Goal: Task Accomplishment & Management: Use online tool/utility

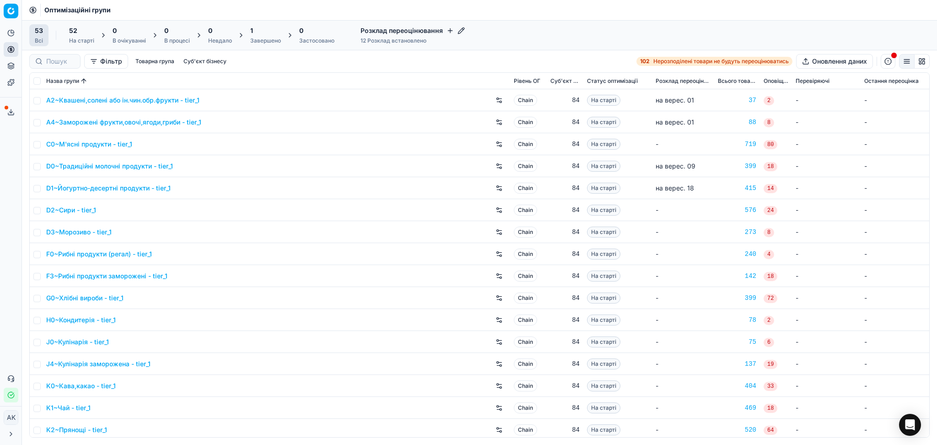
click at [257, 36] on div "1 Завершено" at bounding box center [265, 35] width 31 height 18
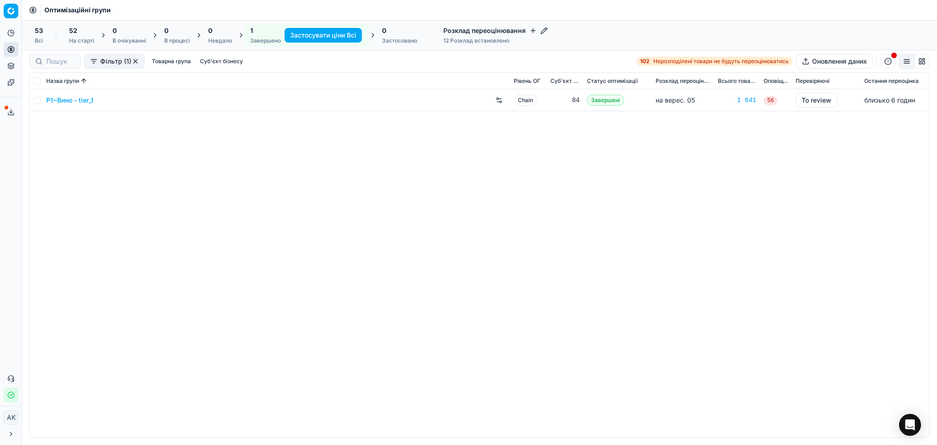
click at [75, 102] on link "P1~Вино - tier_1" at bounding box center [69, 100] width 47 height 9
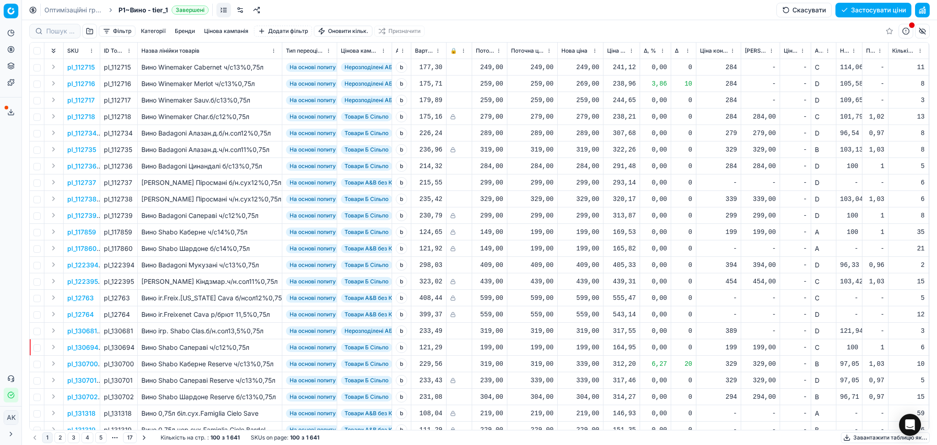
click at [230, 35] on button "Цінова кампанія" at bounding box center [226, 31] width 52 height 11
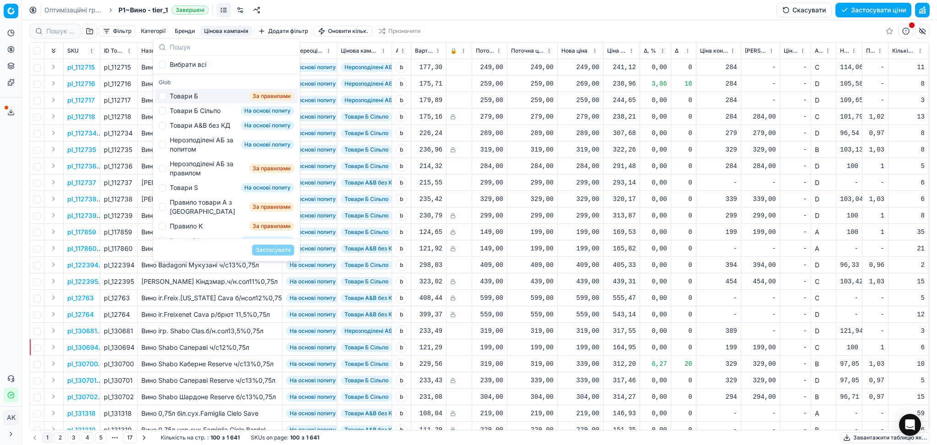
click at [188, 97] on div "Товари Б" at bounding box center [184, 95] width 28 height 9
checkbox input "true"
click at [279, 252] on button "Застосувати" at bounding box center [273, 249] width 42 height 11
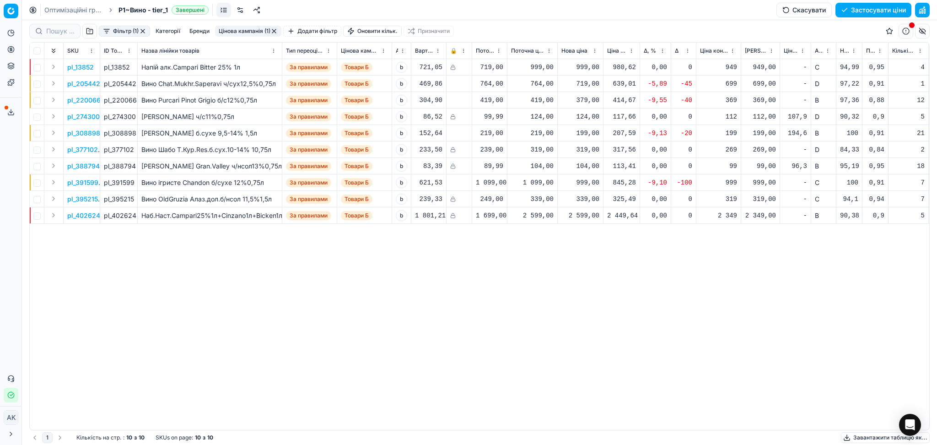
click at [599, 134] on td "199,00" at bounding box center [581, 133] width 46 height 16
click at [586, 134] on div "199,00" at bounding box center [580, 133] width 38 height 9
drag, startPoint x: 608, startPoint y: 216, endPoint x: 441, endPoint y: 218, distance: 167.4
click at [455, 220] on body "Pricing platform Аналітика Цінова оптимізація Асортимент продукції Шаблони Серв…" at bounding box center [468, 222] width 937 height 445
type input "1"
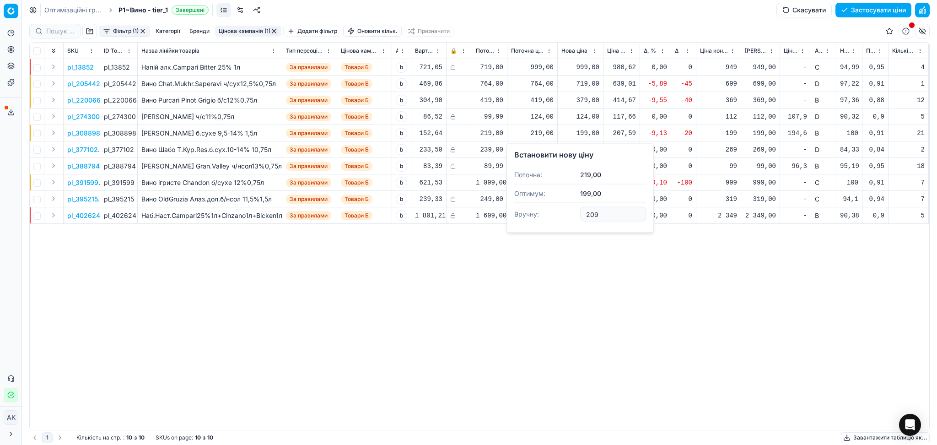
type input "209.00"
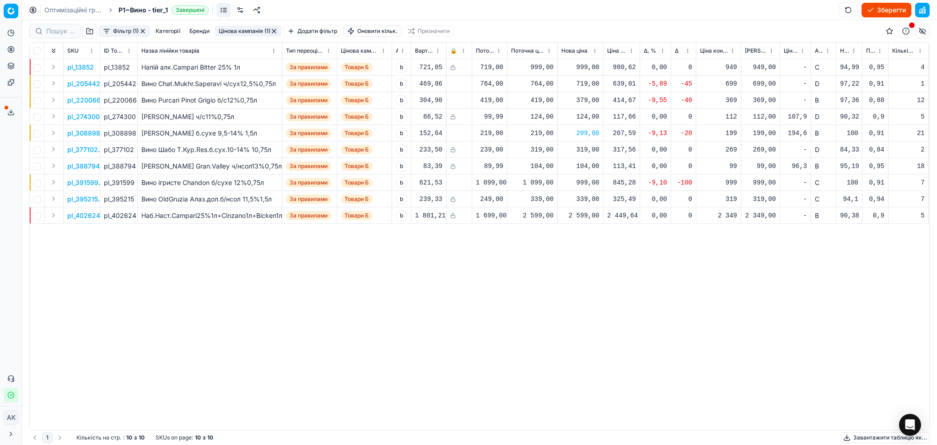
drag, startPoint x: 584, startPoint y: 310, endPoint x: 570, endPoint y: 265, distance: 47.3
click at [584, 310] on div "pl_13852 pl_13852 Напій алк.Campari Bitter 25% 1л За правилами Товари Б b 721,0…" at bounding box center [479, 244] width 899 height 370
click at [586, 181] on div "999,00" at bounding box center [580, 182] width 38 height 9
drag, startPoint x: 615, startPoint y: 258, endPoint x: 543, endPoint y: 271, distance: 72.4
click at [547, 271] on dl "Поточна: 1 099,00 Оптимум: 999,00 Вручну: 999.00" at bounding box center [580, 243] width 132 height 59
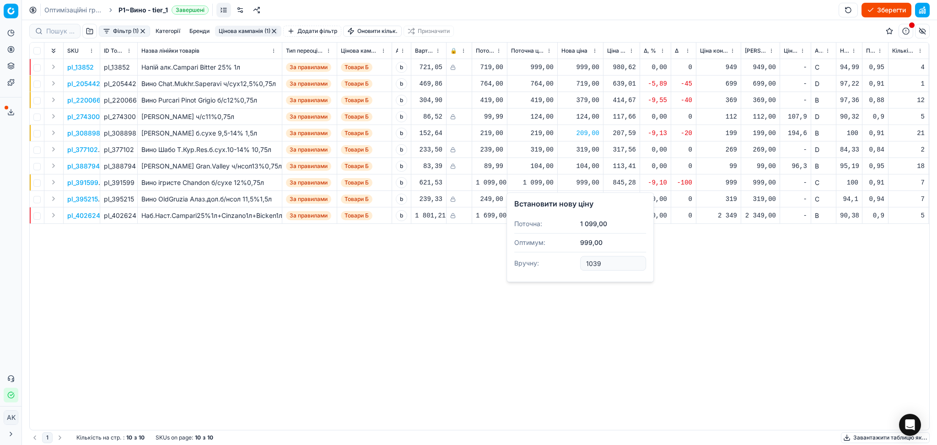
type input "1039.00"
drag, startPoint x: 275, startPoint y: 28, endPoint x: 257, endPoint y: 48, distance: 27.2
click at [275, 28] on button "button" at bounding box center [273, 30] width 7 height 7
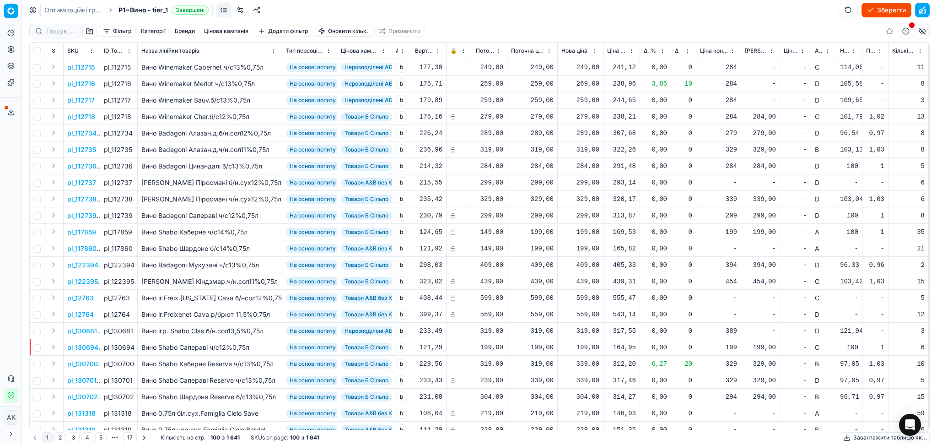
click at [230, 30] on button "Цінова кампанія" at bounding box center [226, 31] width 52 height 11
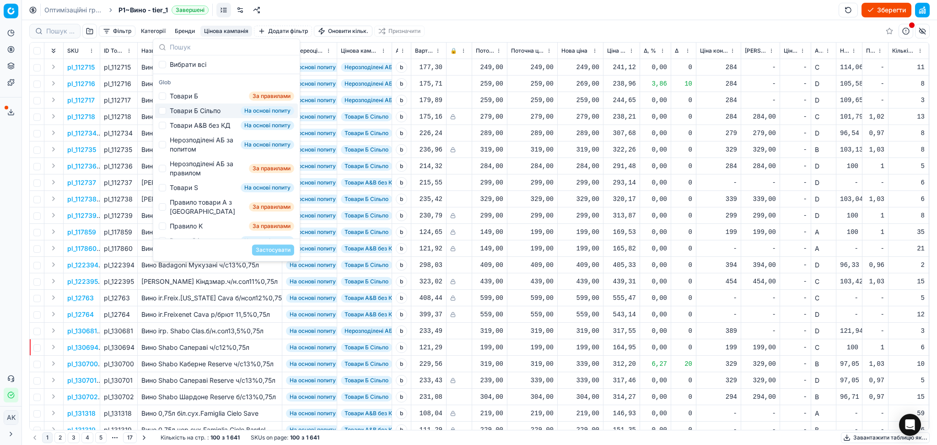
click at [188, 109] on div "Товари Б Сільпо" at bounding box center [195, 110] width 51 height 9
checkbox input "true"
click at [276, 250] on button "Застосувати" at bounding box center [273, 249] width 42 height 11
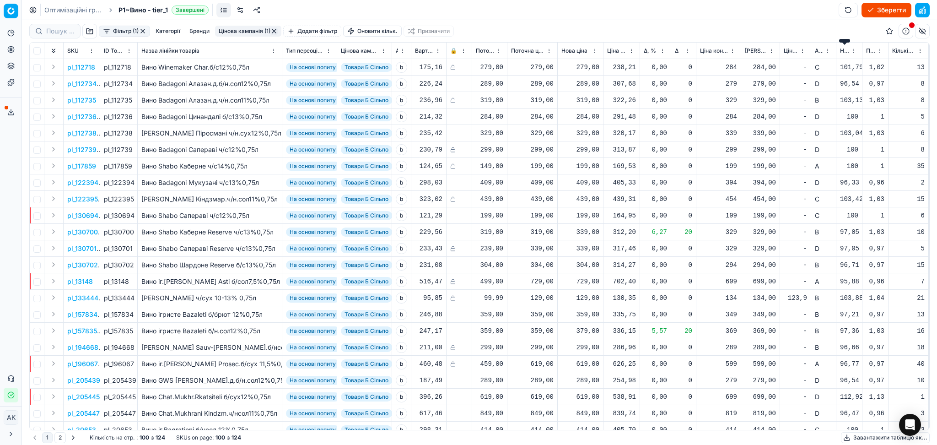
click at [844, 51] on span "Новий ціновий індекс (Сільпо)" at bounding box center [844, 50] width 9 height 7
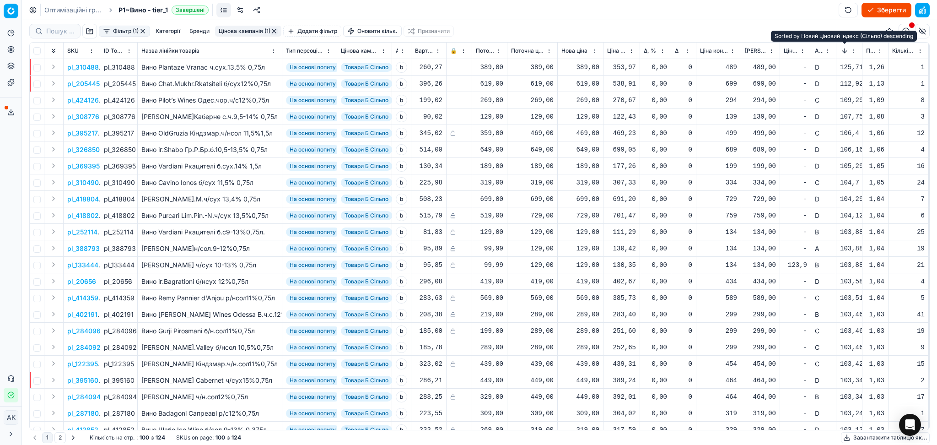
click at [844, 51] on button "Sorted by Новий ціновий індекс (Сільпо) descending" at bounding box center [844, 50] width 9 height 9
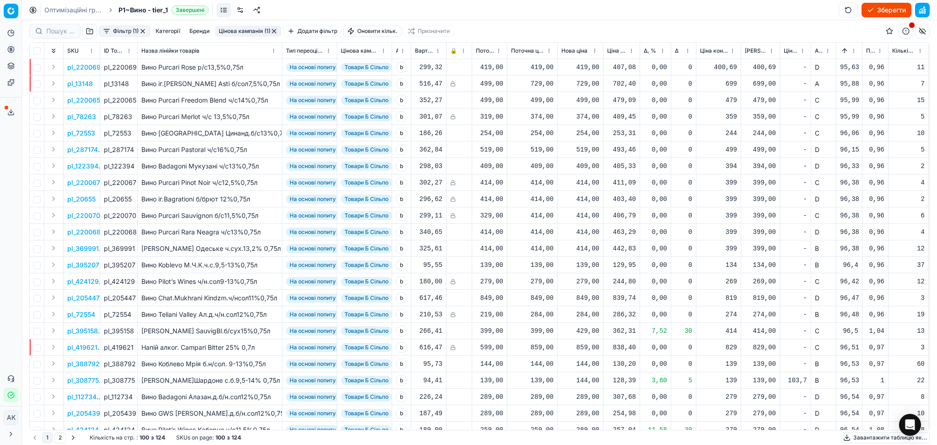
click at [846, 48] on button "Sorted by Новий ціновий індекс (Сільпо) ascending" at bounding box center [844, 50] width 9 height 9
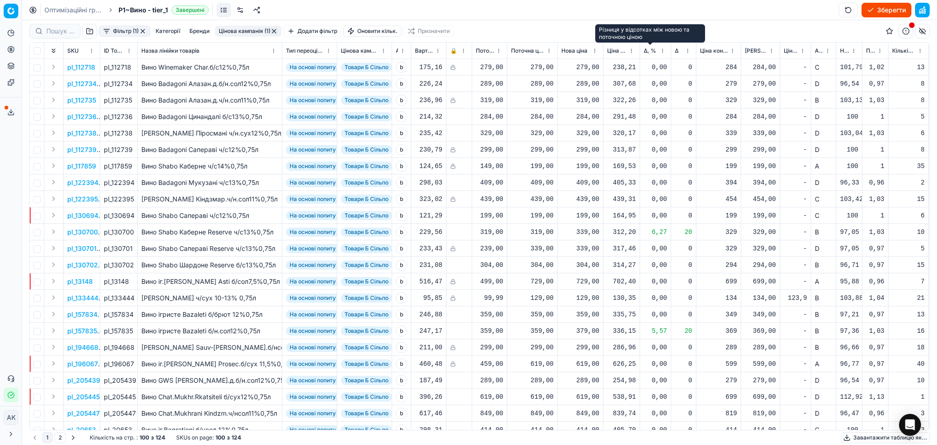
click at [645, 48] on span "Δ, %" at bounding box center [649, 50] width 12 height 7
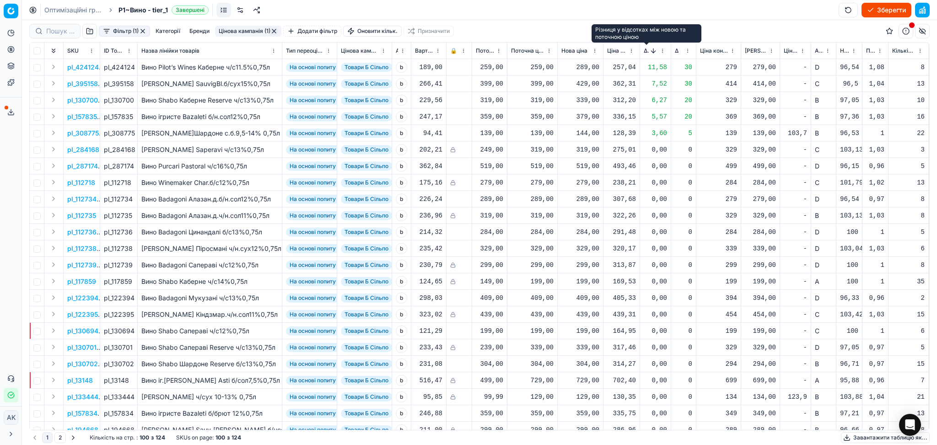
click at [647, 51] on span "Δ, %" at bounding box center [645, 50] width 5 height 7
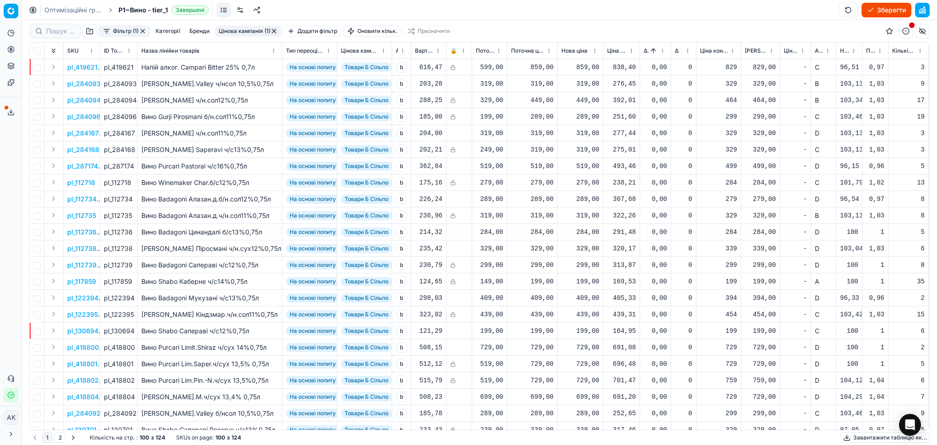
click at [273, 31] on button "button" at bounding box center [273, 30] width 7 height 7
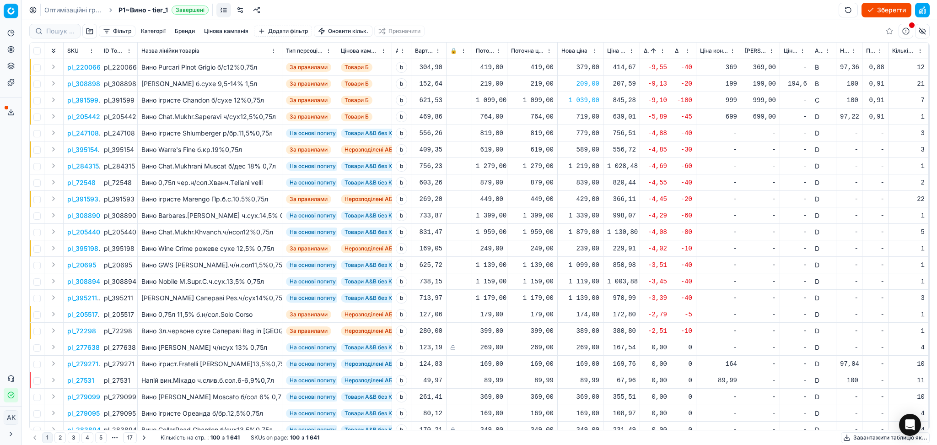
click at [225, 29] on button "Цінова кампанія" at bounding box center [226, 31] width 52 height 11
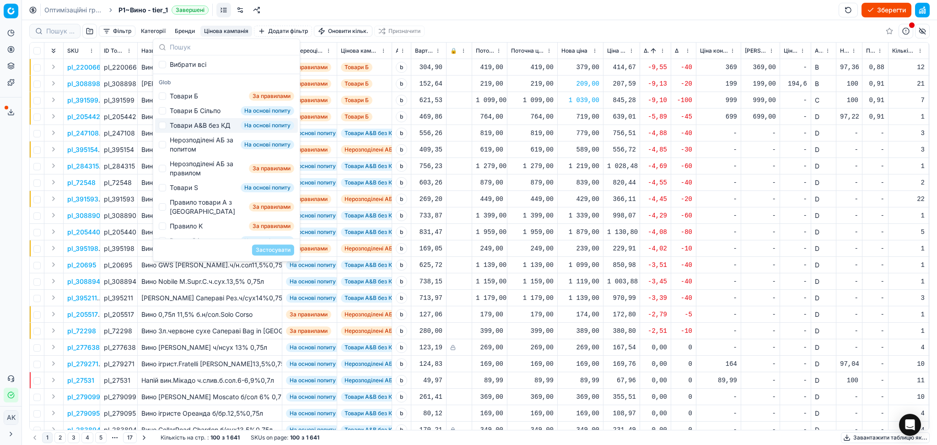
click at [208, 130] on div "Товари А&B без КД" at bounding box center [200, 125] width 60 height 9
checkbox input "true"
click at [275, 250] on button "Застосувати" at bounding box center [273, 249] width 42 height 11
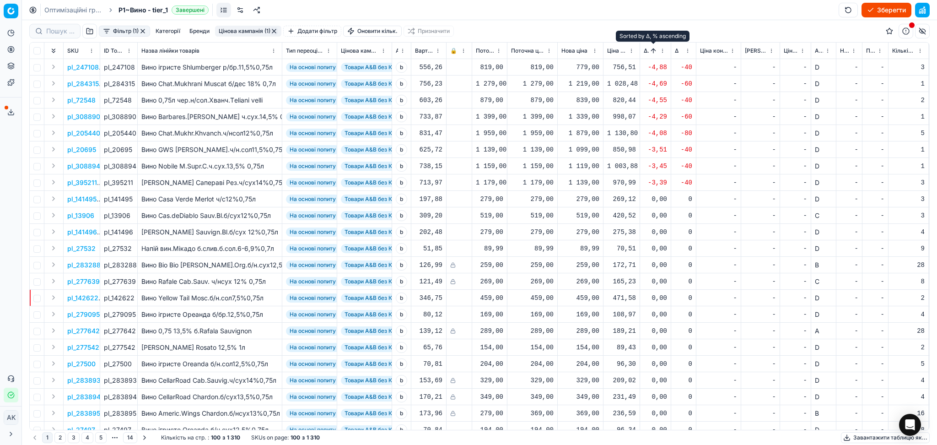
click at [651, 50] on button "Sorted by Δ, % ascending" at bounding box center [653, 50] width 9 height 9
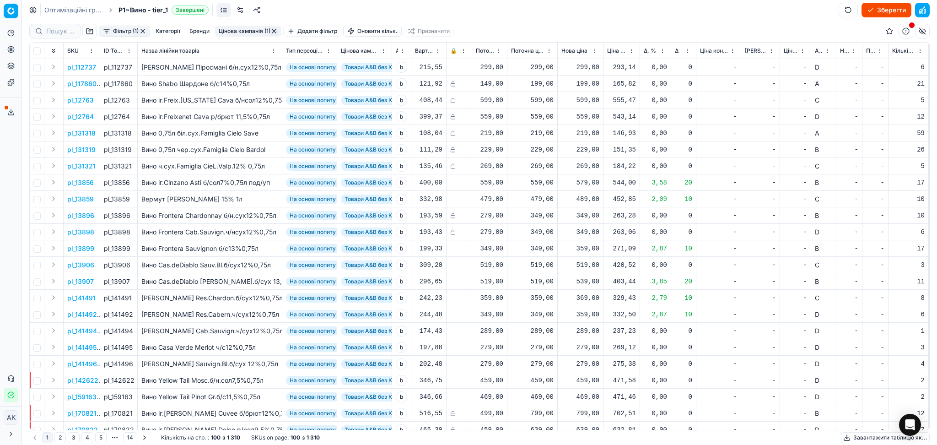
click at [651, 48] on span "Δ, %" at bounding box center [649, 50] width 12 height 7
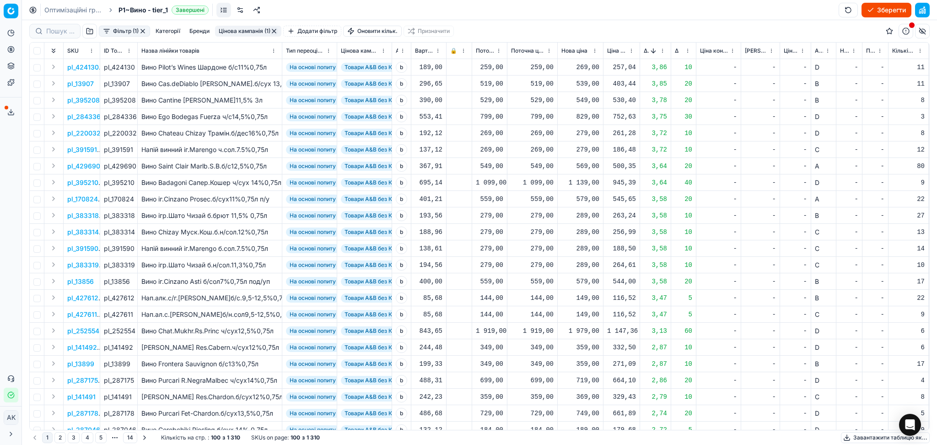
click at [274, 29] on button "button" at bounding box center [273, 30] width 7 height 7
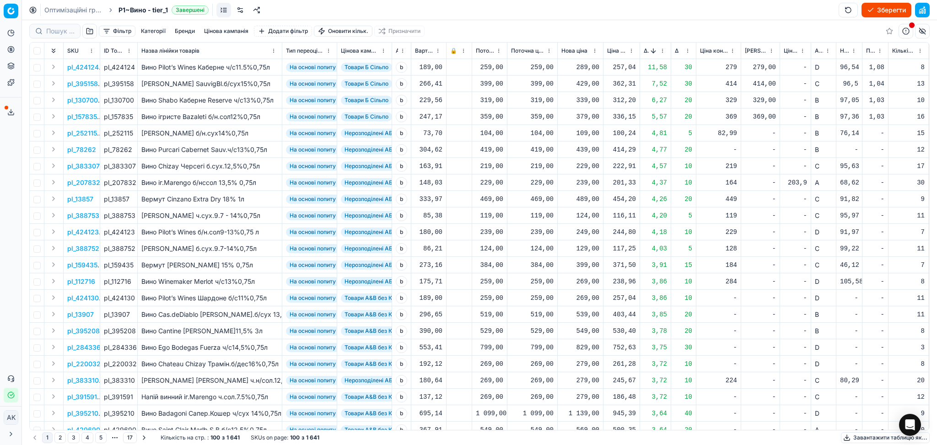
click at [235, 31] on button "Цінова кампанія" at bounding box center [226, 31] width 52 height 11
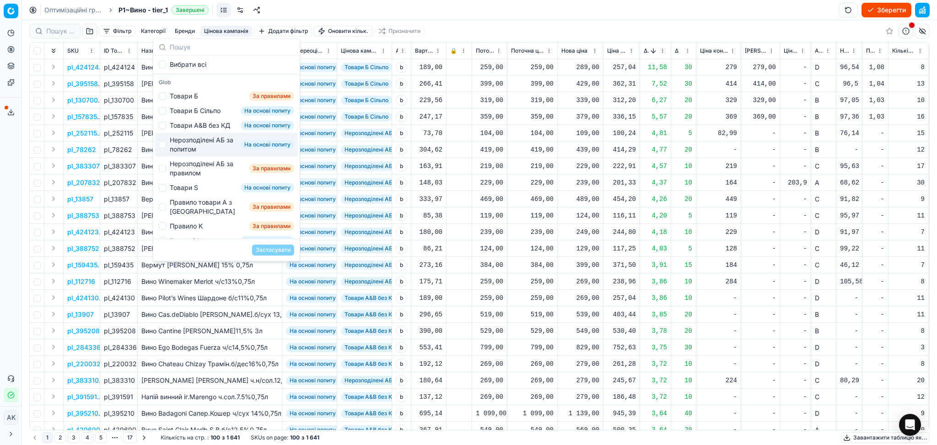
click at [208, 149] on div "Нерозподілені АБ за попитом" at bounding box center [203, 144] width 67 height 18
checkbox input "true"
click at [282, 251] on button "Застосувати" at bounding box center [273, 249] width 42 height 11
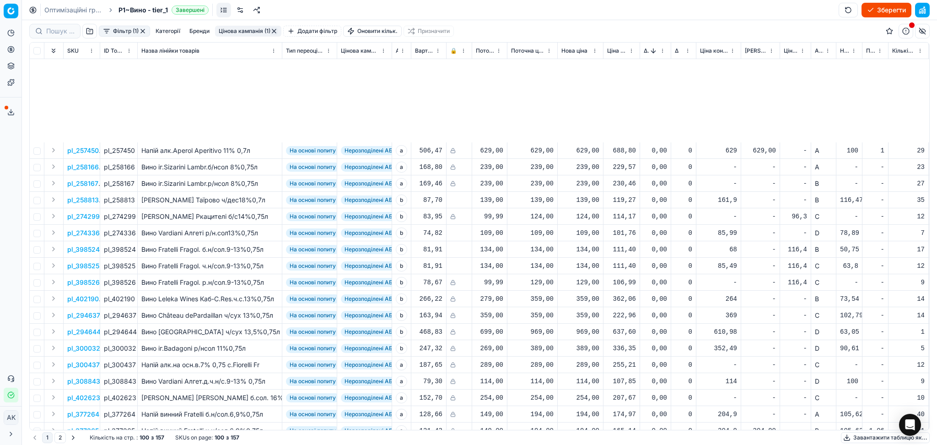
scroll to position [732, 0]
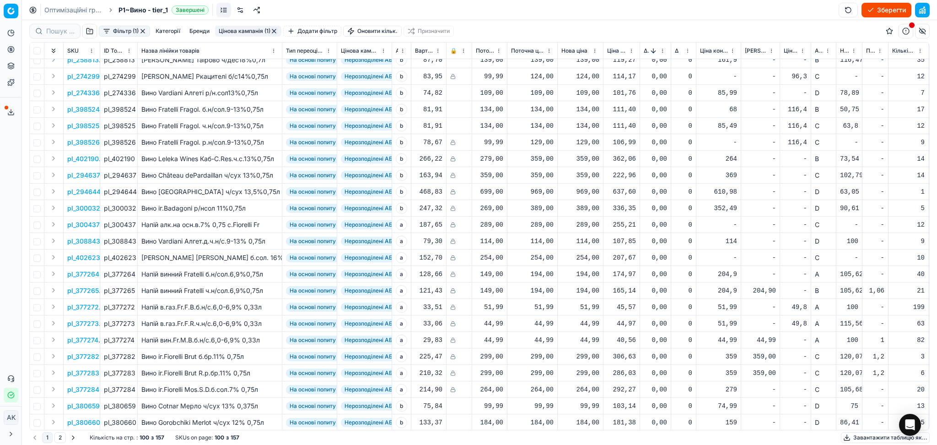
click at [63, 436] on button "2" at bounding box center [59, 437] width 11 height 11
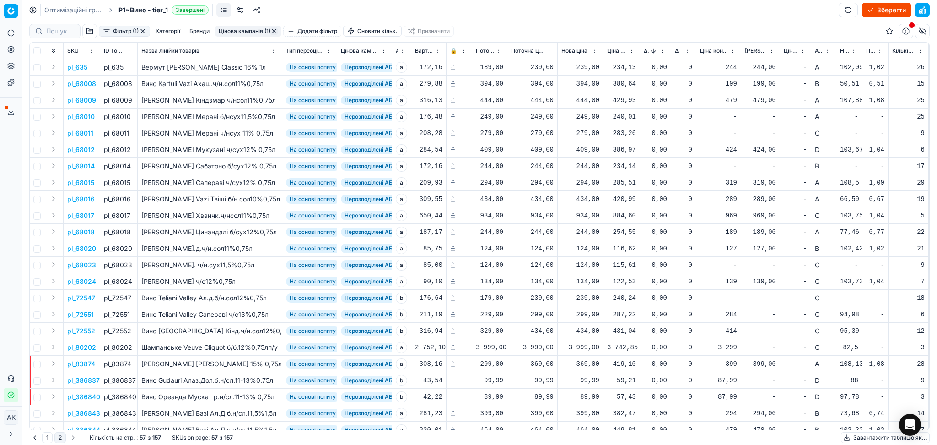
click at [272, 29] on button "button" at bounding box center [273, 30] width 7 height 7
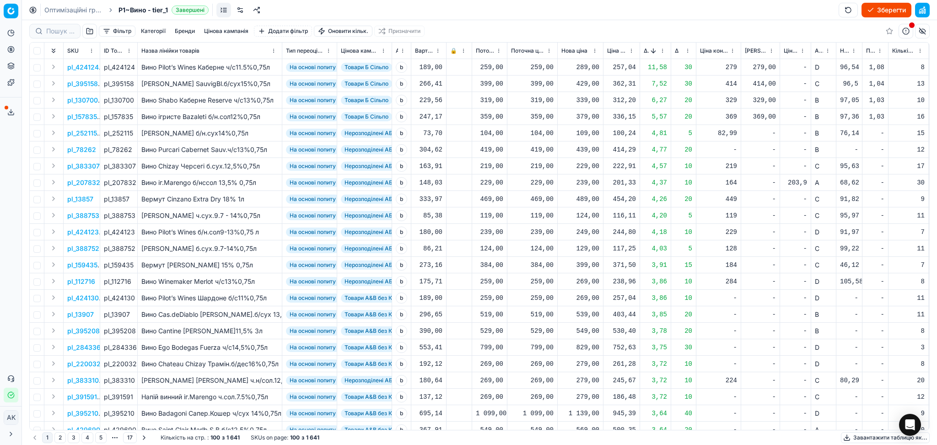
click at [235, 31] on button "Цінова кампанія" at bounding box center [226, 31] width 52 height 11
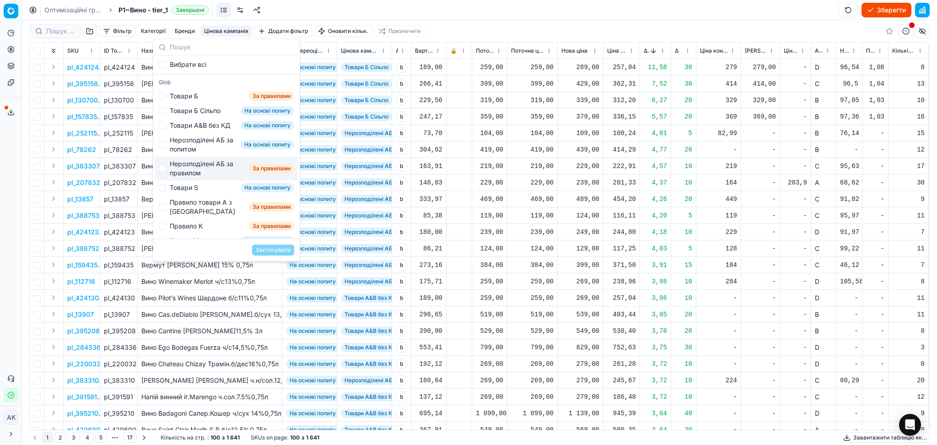
click at [196, 177] on div "Нерозподілені АБ за правилом" at bounding box center [207, 168] width 75 height 18
checkbox input "true"
click at [281, 250] on button "Застосувати" at bounding box center [273, 249] width 42 height 11
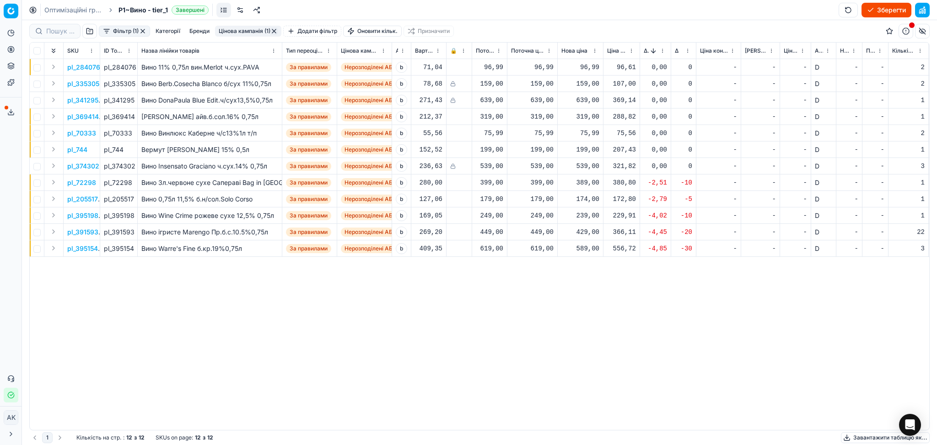
click at [273, 29] on button "button" at bounding box center [273, 30] width 7 height 7
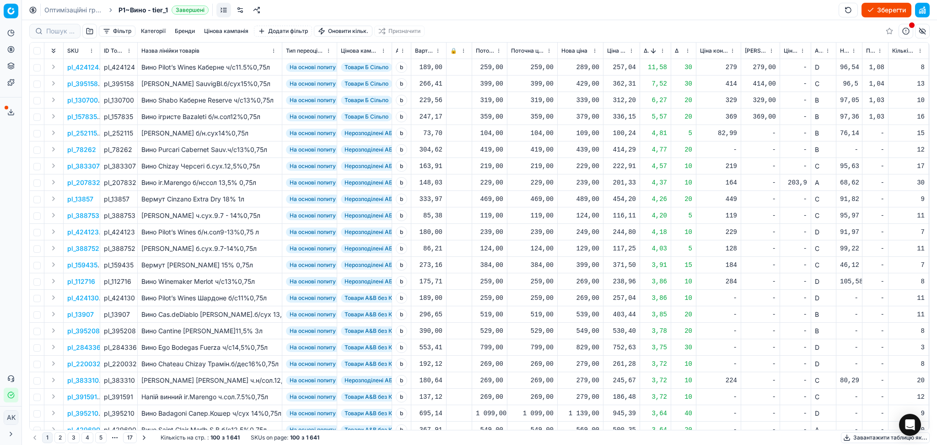
click at [653, 51] on button "Sorted by Δ, % descending" at bounding box center [653, 50] width 9 height 9
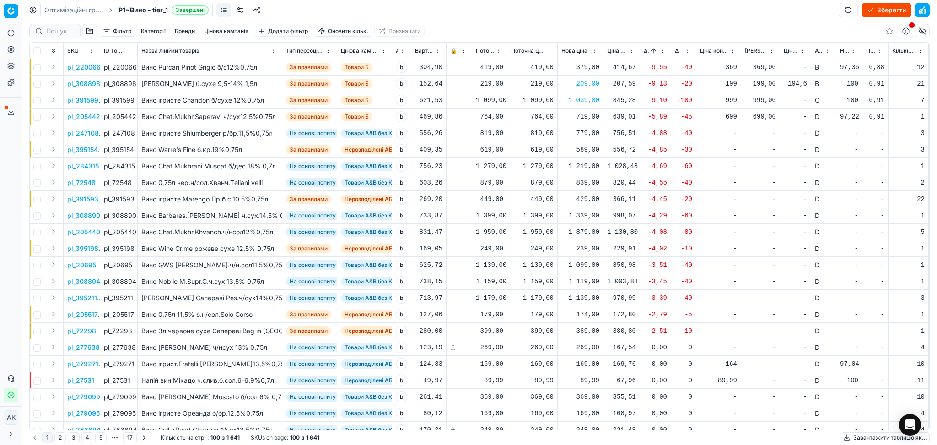
click at [649, 51] on button "Sorted by Δ, % ascending" at bounding box center [653, 50] width 9 height 9
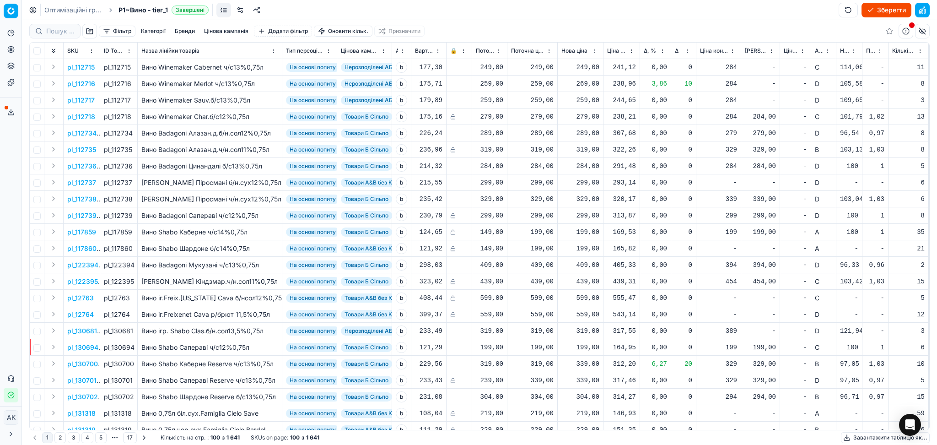
click at [919, 10] on button "button" at bounding box center [922, 10] width 15 height 15
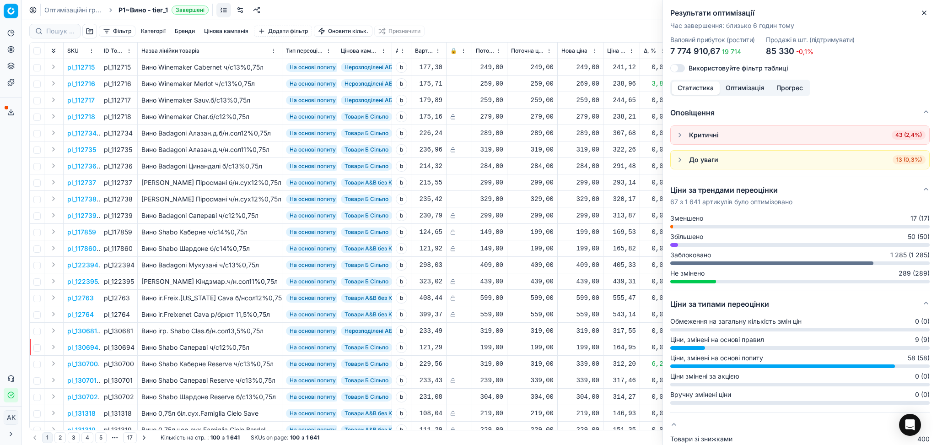
click at [893, 134] on span "43 (2,4%)" at bounding box center [908, 134] width 34 height 9
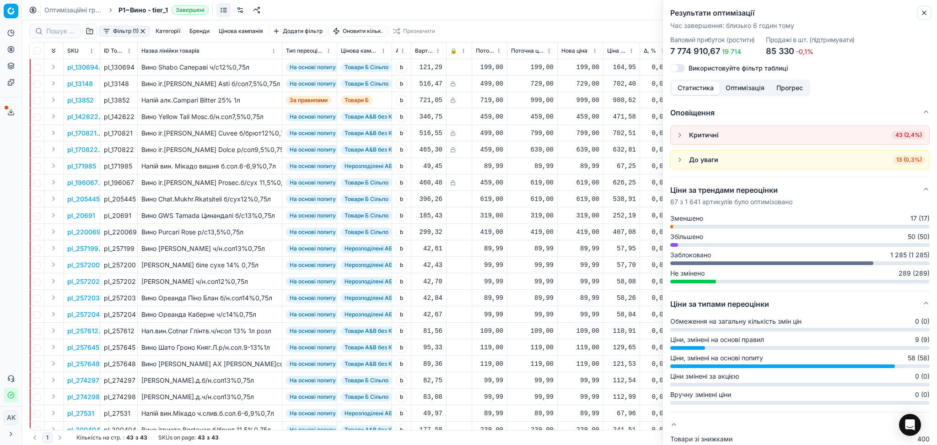
click at [924, 13] on icon "button" at bounding box center [923, 12] width 7 height 7
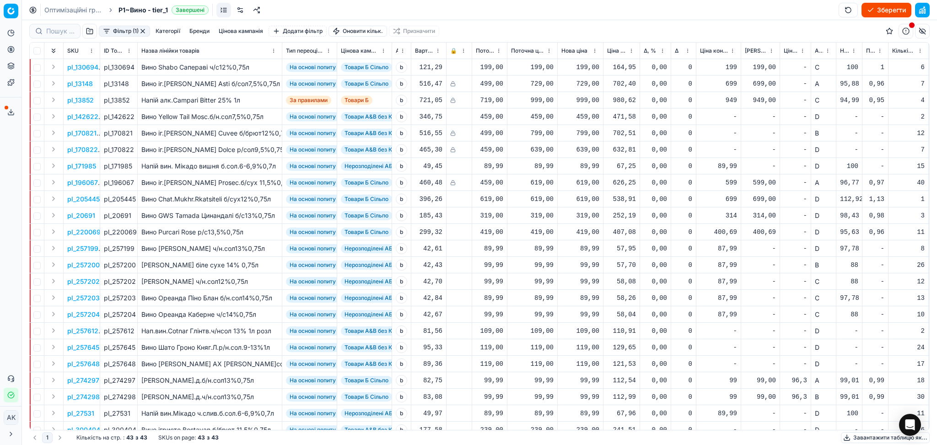
click at [93, 67] on p "pl_130694" at bounding box center [82, 67] width 31 height 9
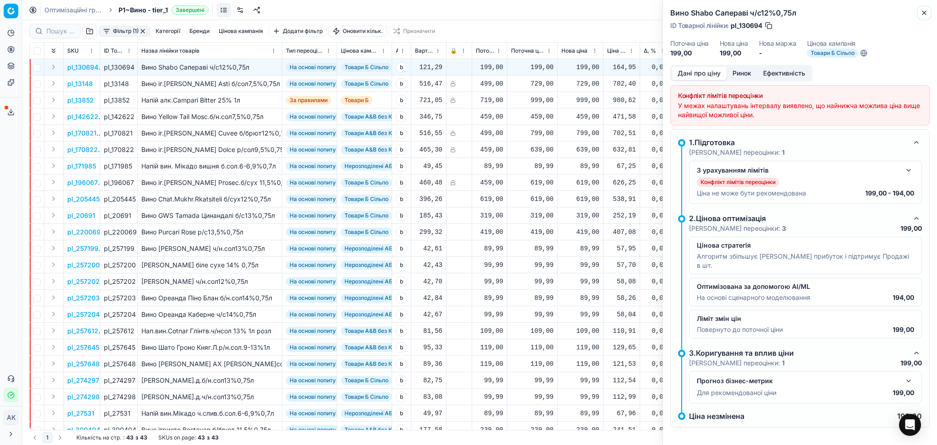
click at [921, 12] on icon "button" at bounding box center [923, 12] width 7 height 7
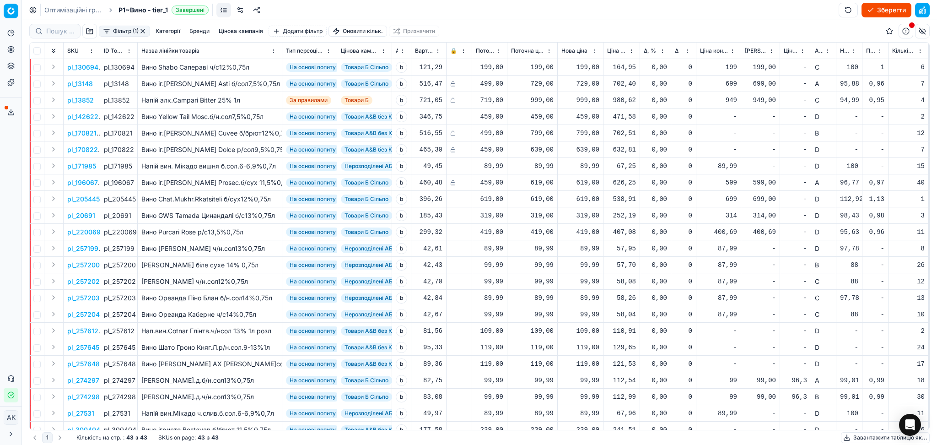
click at [82, 114] on p "pl_142622" at bounding box center [82, 116] width 31 height 9
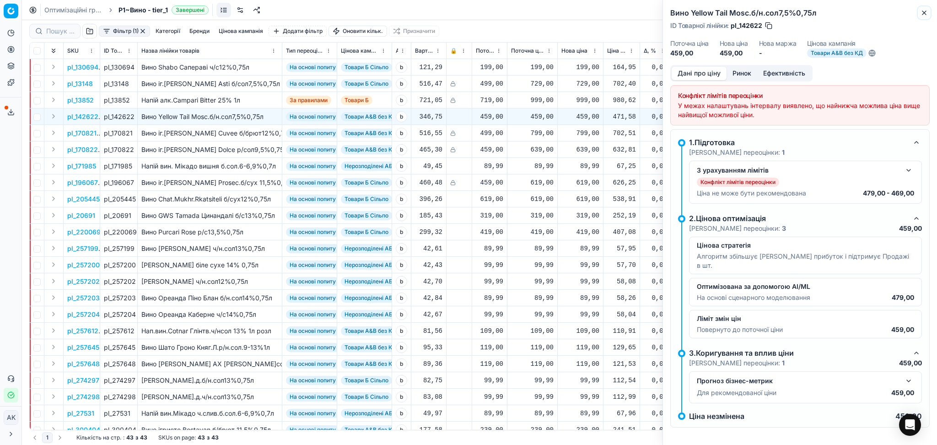
click at [921, 11] on icon "button" at bounding box center [923, 12] width 7 height 7
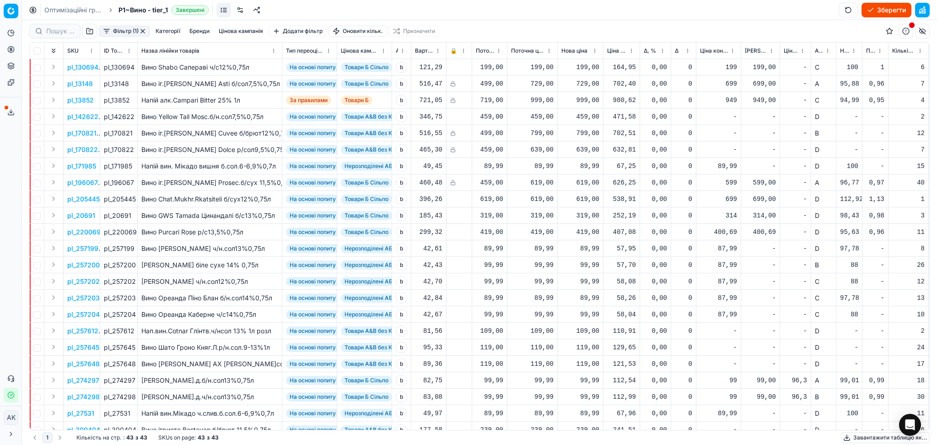
click at [586, 114] on div "459,00" at bounding box center [580, 116] width 38 height 9
drag, startPoint x: 612, startPoint y: 198, endPoint x: 511, endPoint y: 204, distance: 100.8
click at [521, 203] on dl "Поточна: 459,00 Оптимум: 459,00 Вручну: 459.00" at bounding box center [580, 178] width 132 height 59
type input "479.00"
drag, startPoint x: 111, startPoint y: 113, endPoint x: 136, endPoint y: 116, distance: 24.8
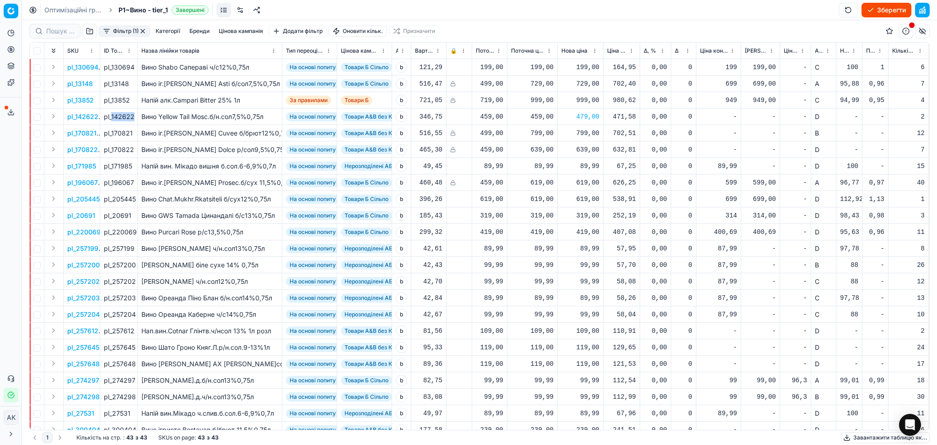
click at [136, 116] on td "pl_142622" at bounding box center [119, 116] width 38 height 16
copy div "142622"
click at [583, 113] on div "479,00" at bounding box center [580, 116] width 38 height 9
drag, startPoint x: 606, startPoint y: 199, endPoint x: 493, endPoint y: 201, distance: 113.0
click at [536, 202] on dl "Поточна: 459,00 Оптимум: 459,00 Вручну: 479.00" at bounding box center [580, 178] width 132 height 59
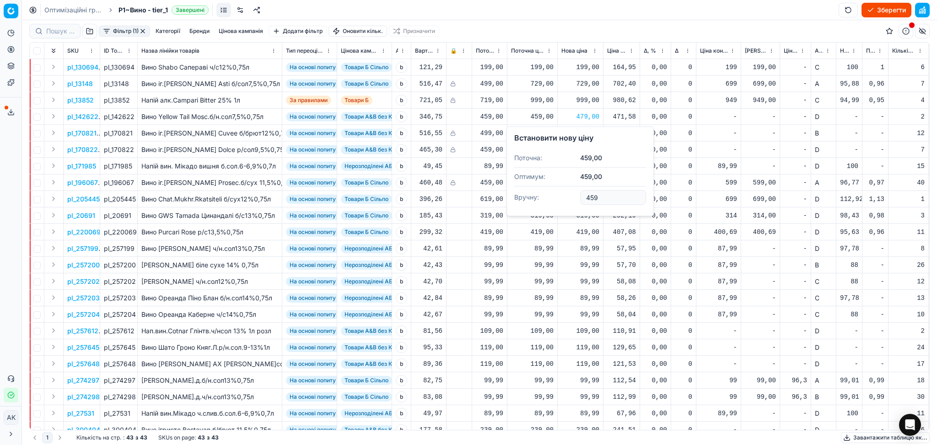
type input "459.00"
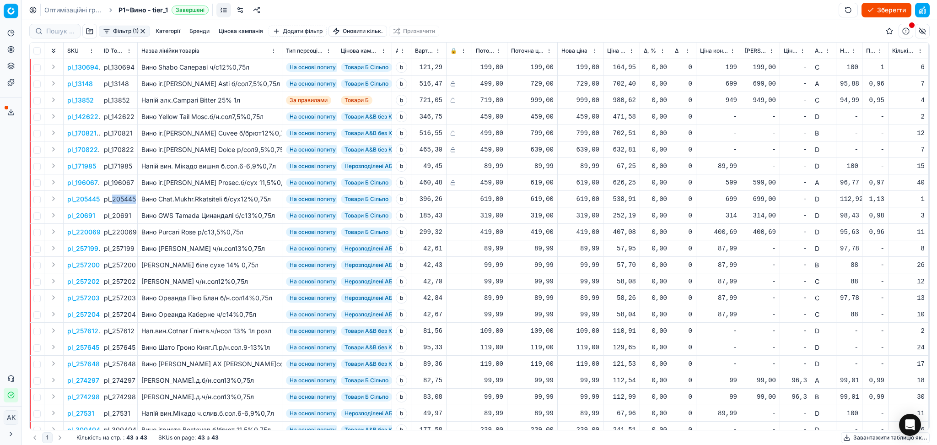
drag, startPoint x: 113, startPoint y: 199, endPoint x: 134, endPoint y: 199, distance: 21.0
click at [134, 199] on div "pl_205445" at bounding box center [119, 198] width 30 height 9
copy div "205445"
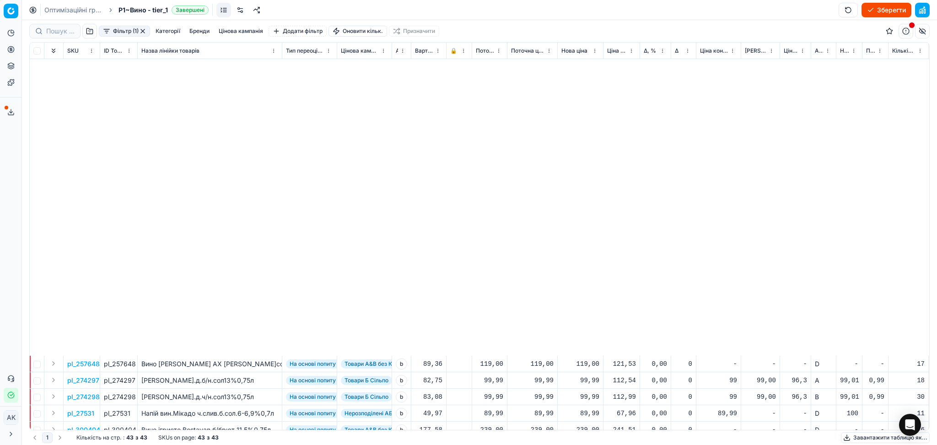
scroll to position [346, 0]
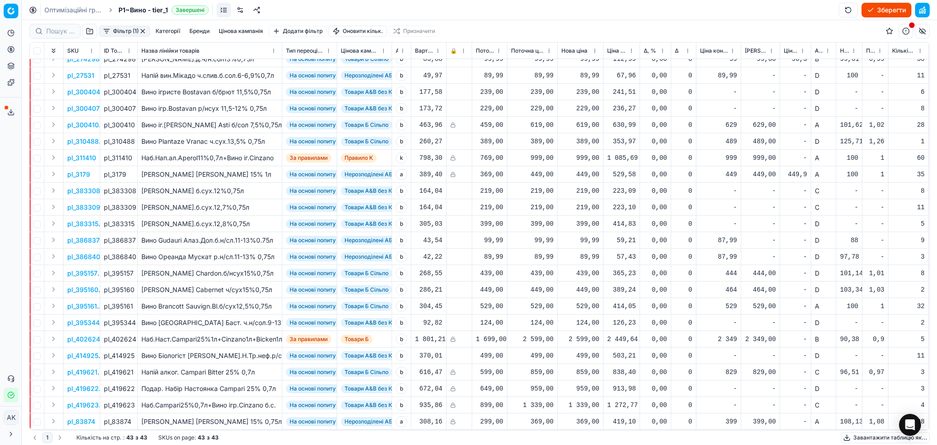
click at [144, 29] on button "button" at bounding box center [142, 30] width 7 height 7
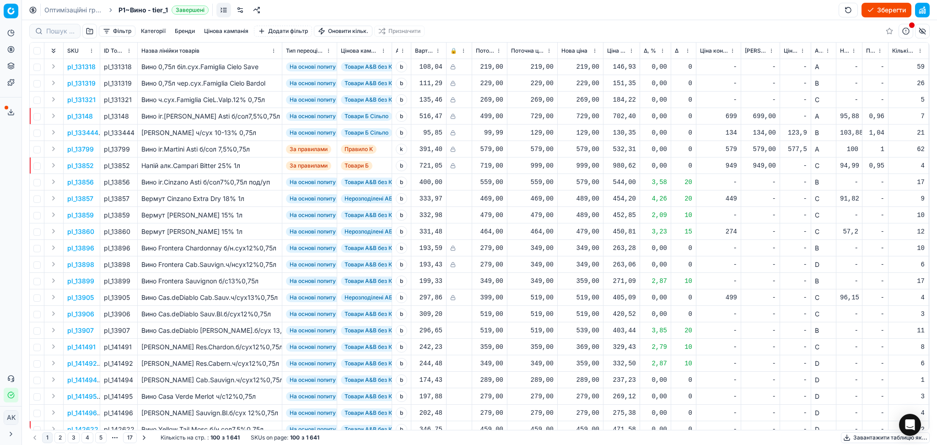
click at [842, 48] on span "Новий ціновий індекс (Сільпо)" at bounding box center [844, 50] width 9 height 7
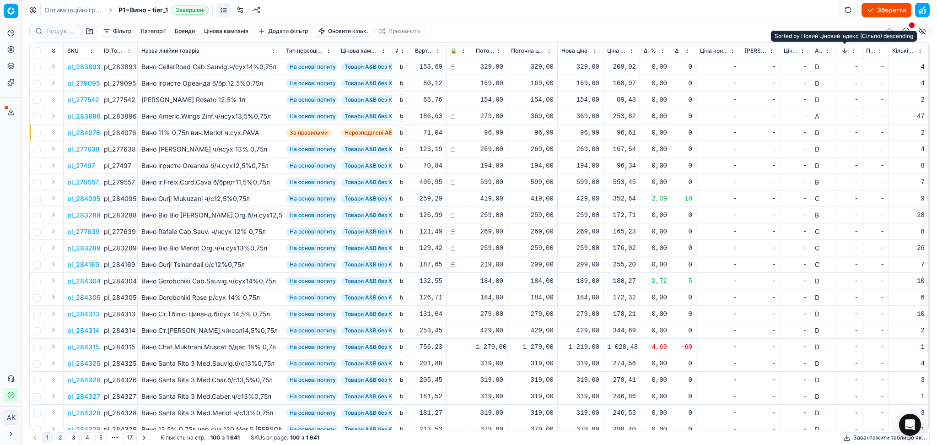
click at [842, 48] on button "Sorted by Новий ціновий індекс (Сільпо) descending" at bounding box center [844, 50] width 9 height 9
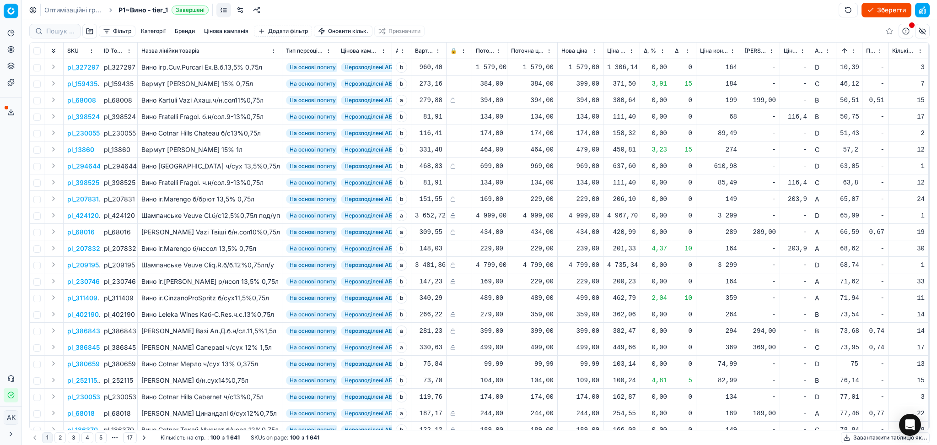
click at [842, 50] on button "Sorted by Новий ціновий індекс (Сільпо) ascending" at bounding box center [844, 50] width 9 height 9
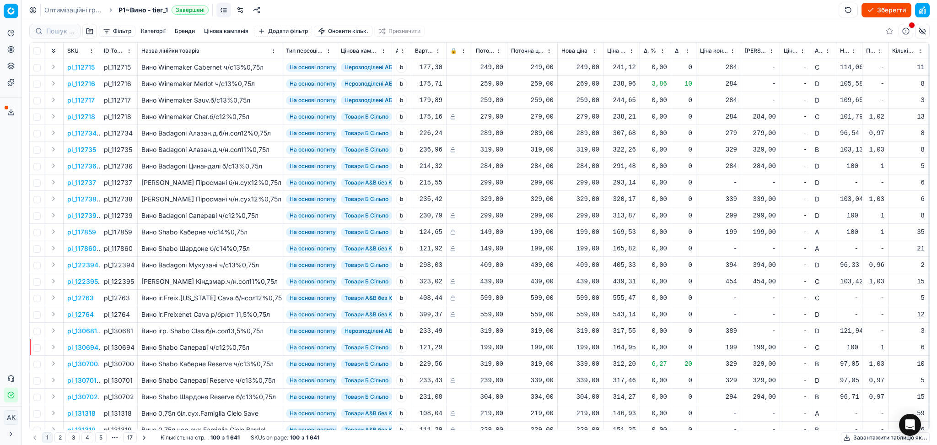
click at [890, 439] on button "Завантажити таблицю як..." at bounding box center [885, 437] width 89 height 11
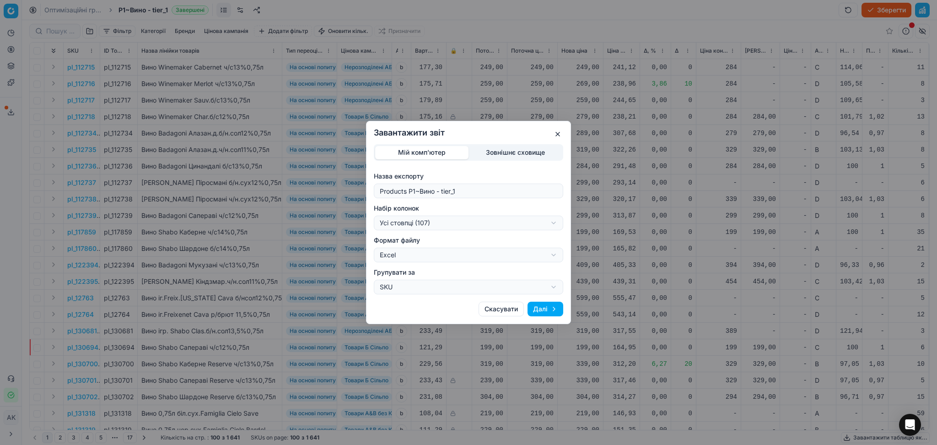
click at [440, 229] on div "Завантажити звіт Мій комп'ютер Зовнішнє сховище Назва експорту Products P1~Вино…" at bounding box center [468, 222] width 937 height 445
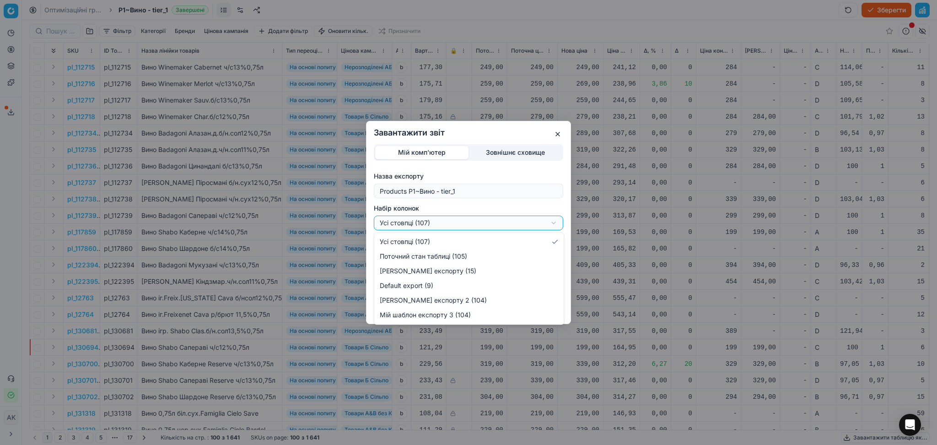
select select "custom"
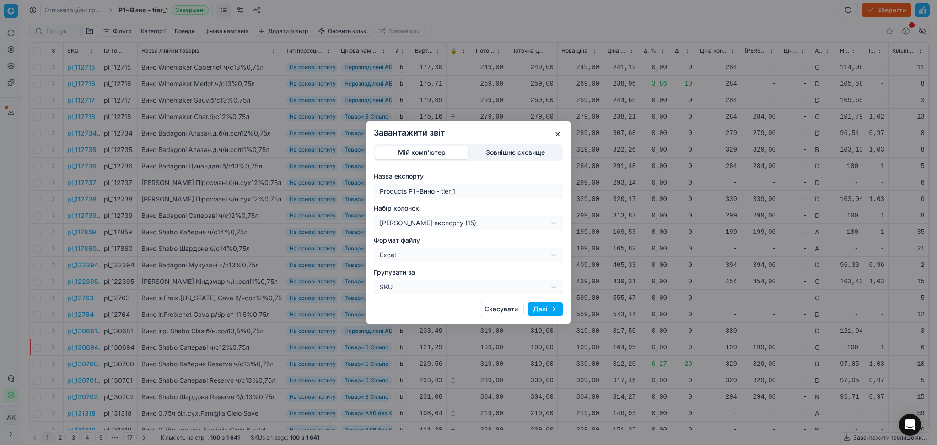
click at [554, 311] on button "Далі" at bounding box center [545, 308] width 36 height 15
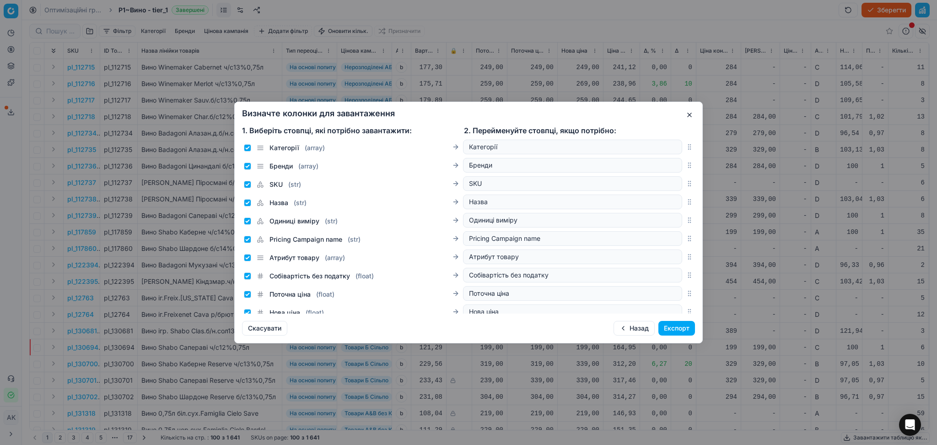
click at [670, 329] on button "Експорт" at bounding box center [676, 328] width 37 height 15
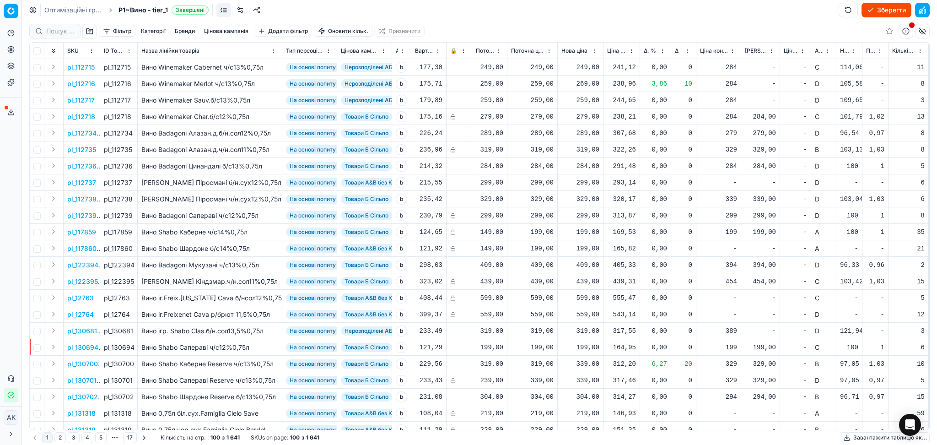
click at [8, 116] on button "Сервіс експорту" at bounding box center [11, 112] width 15 height 15
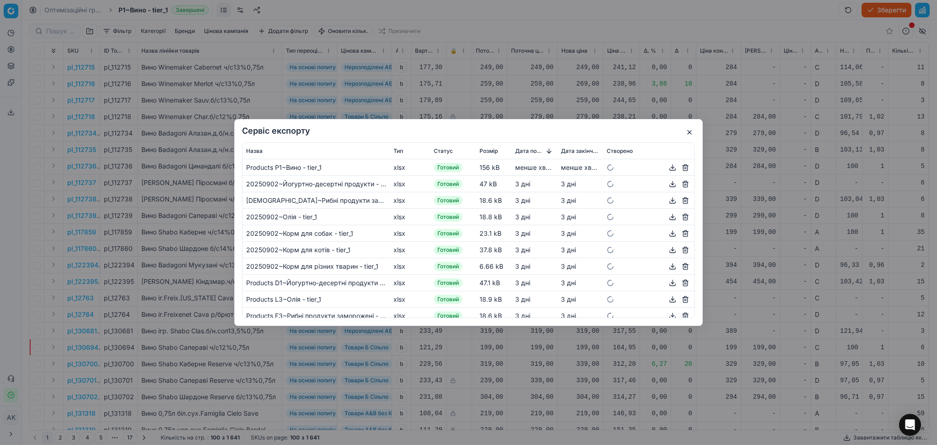
click at [667, 166] on button "button" at bounding box center [672, 167] width 11 height 11
click at [689, 132] on button "button" at bounding box center [689, 132] width 11 height 11
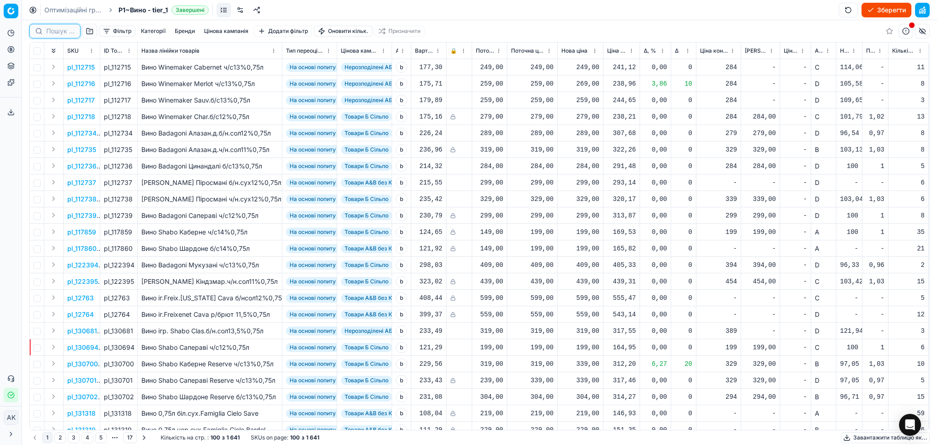
click at [56, 32] on input at bounding box center [60, 31] width 28 height 9
paste input "391591"
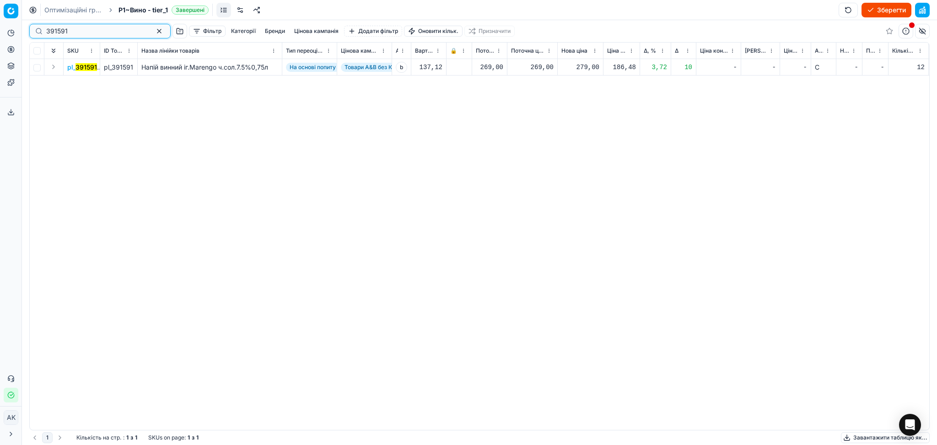
type input "391591"
click at [580, 66] on div "279,00" at bounding box center [580, 67] width 38 height 9
drag, startPoint x: 607, startPoint y: 147, endPoint x: 542, endPoint y: 153, distance: 65.6
click at [548, 152] on dl "Поточна: 269,00 Оптимум: 279,00 Вручну: 279.00" at bounding box center [580, 129] width 132 height 59
type input "269.00"
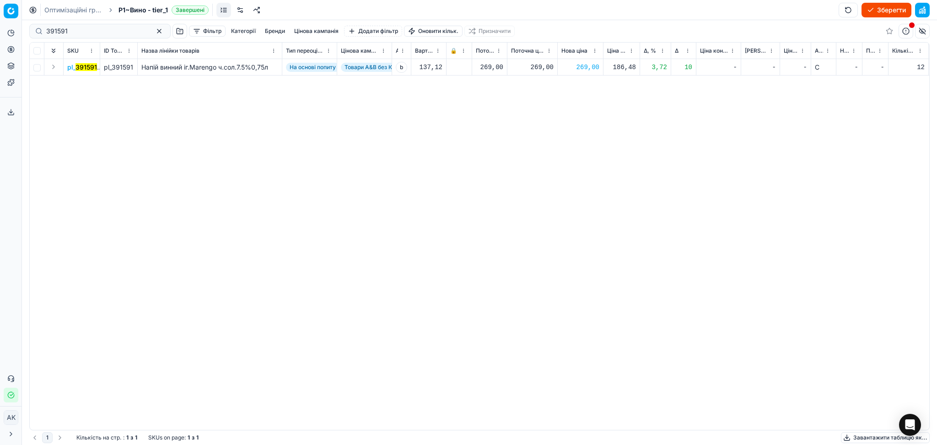
drag, startPoint x: 74, startPoint y: 33, endPoint x: 67, endPoint y: 32, distance: 7.4
click at [32, 34] on div "391591" at bounding box center [99, 31] width 141 height 15
drag, startPoint x: 76, startPoint y: 31, endPoint x: 47, endPoint y: 32, distance: 29.7
click at [21, 33] on div "Pricing platform Аналітика Цінова оптимізація Асортимент продукції Шаблони Серв…" at bounding box center [468, 222] width 937 height 445
type input "391593"
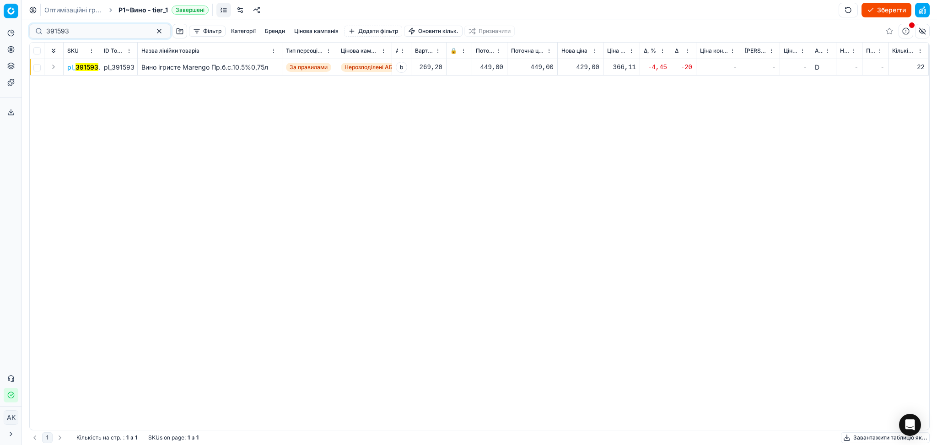
click at [587, 70] on div "429,00" at bounding box center [580, 67] width 38 height 9
drag, startPoint x: 603, startPoint y: 150, endPoint x: 552, endPoint y: 151, distance: 50.8
click at [557, 150] on dl "Поточна: 449,00 Оптимум: 429,00 Вручну: 429.00" at bounding box center [580, 129] width 132 height 59
type input "449.00"
drag, startPoint x: 88, startPoint y: 32, endPoint x: 26, endPoint y: 33, distance: 62.2
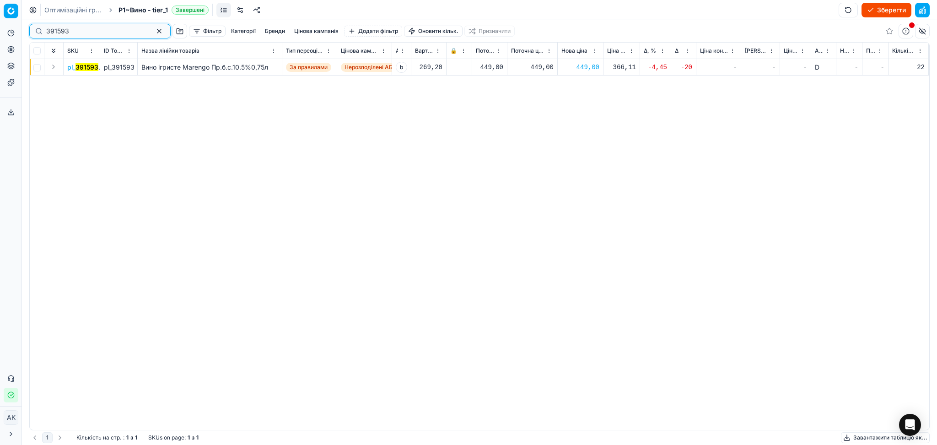
click at [15, 35] on div "Pricing platform Аналітика Цінова оптимізація Асортимент продукції Шаблони Серв…" at bounding box center [468, 222] width 937 height 445
paste input "252554"
type input "252554"
click at [584, 68] on div "1 979,00" at bounding box center [580, 67] width 38 height 9
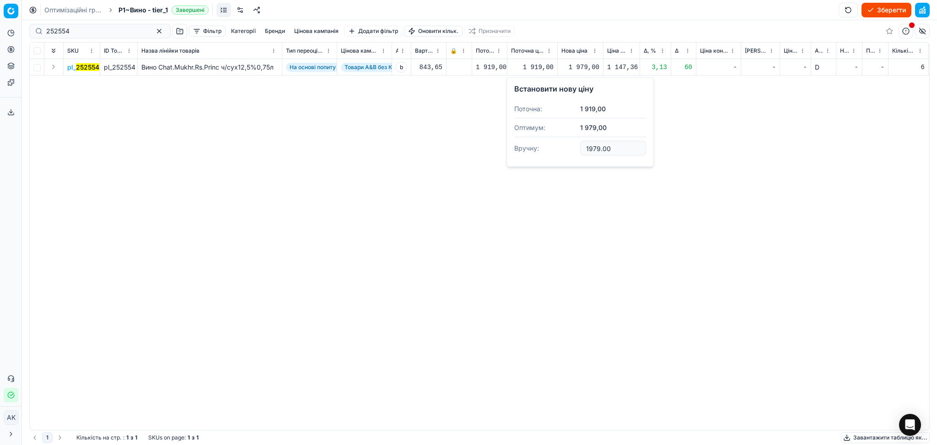
drag, startPoint x: 565, startPoint y: 146, endPoint x: 548, endPoint y: 146, distance: 17.4
click at [548, 146] on dl "Поточна: 1 919,00 Оптимум: 1 979,00 Вручну: 1979.00" at bounding box center [580, 129] width 132 height 59
type input "1919.00"
drag, startPoint x: 79, startPoint y: 26, endPoint x: 12, endPoint y: 30, distance: 67.4
click at [12, 30] on div "Pricing platform Аналітика Цінова оптимізація Асортимент продукції Шаблони Серв…" at bounding box center [468, 222] width 937 height 445
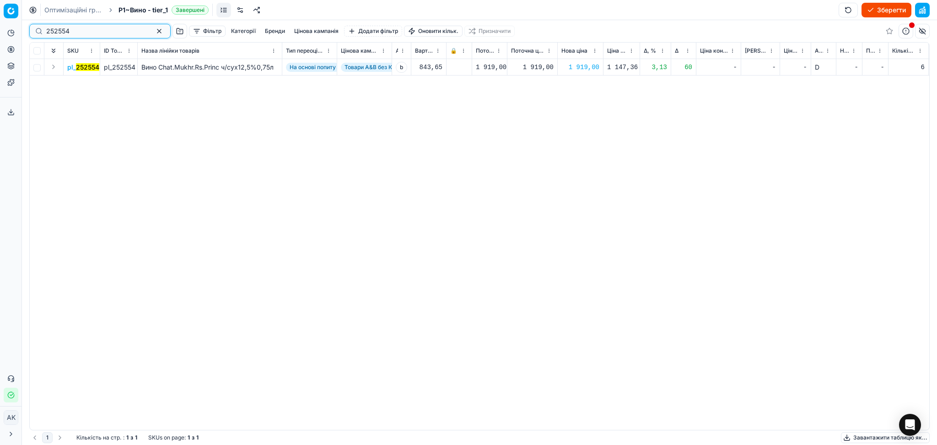
paste input "72298"
type input "72298"
click at [582, 72] on div "389,00" at bounding box center [580, 67] width 38 height 16
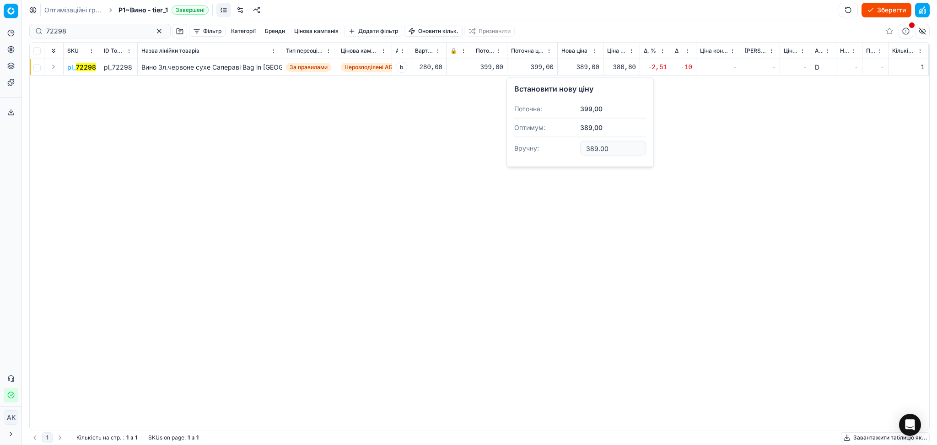
drag, startPoint x: 613, startPoint y: 150, endPoint x: 500, endPoint y: 145, distance: 112.6
click at [542, 146] on dl "Поточна: 399,00 Оптимум: 389,00 Вручну: 389.00" at bounding box center [580, 129] width 132 height 59
type input "399.00"
paste input "391590"
drag, startPoint x: 115, startPoint y: 30, endPoint x: 19, endPoint y: 28, distance: 96.1
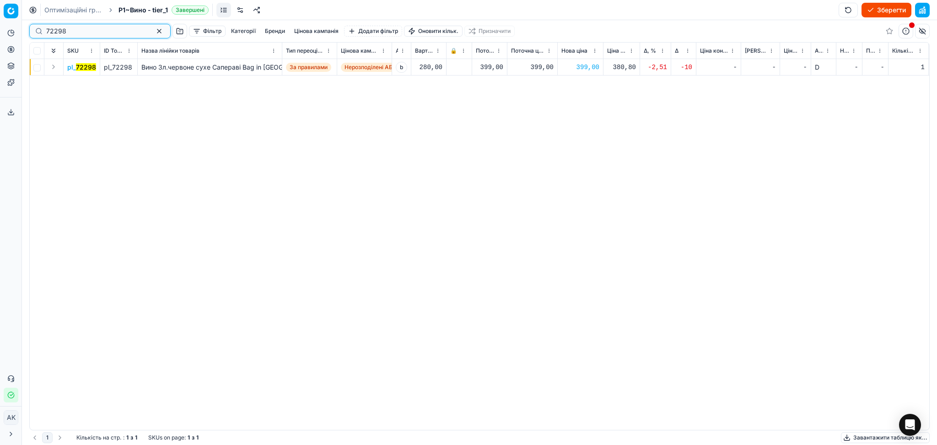
click at [2, 31] on div "Pricing platform Аналітика Цінова оптимізація Асортимент продукції Шаблони Серв…" at bounding box center [468, 222] width 937 height 445
type input "391590"
click at [586, 70] on div "289,00" at bounding box center [580, 67] width 38 height 9
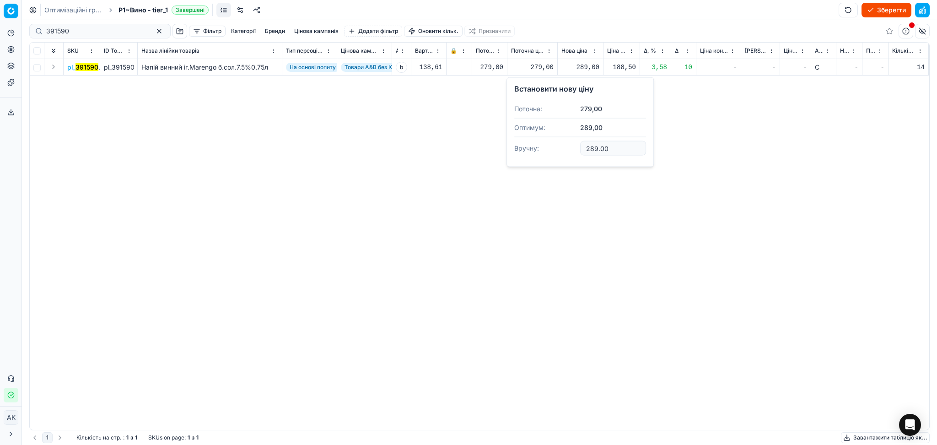
drag, startPoint x: 613, startPoint y: 147, endPoint x: 549, endPoint y: 147, distance: 63.6
click at [553, 147] on dl "Поточна: 279,00 Оптимум: 289,00 Вручну: 289.00" at bounding box center [580, 129] width 132 height 59
type input "279.00"
drag, startPoint x: 108, startPoint y: 25, endPoint x: 5, endPoint y: 33, distance: 103.7
click at [0, 36] on div "Pricing platform Аналітика Цінова оптимізація Асортимент продукції Шаблони Серв…" at bounding box center [468, 222] width 937 height 445
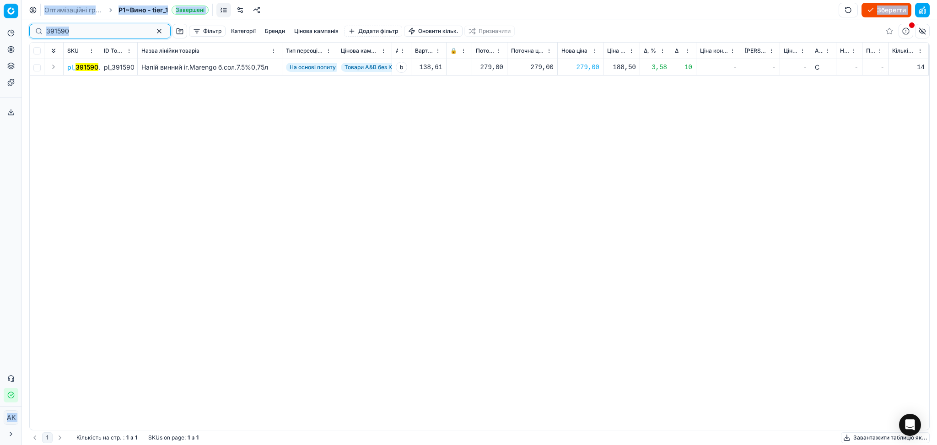
click at [87, 29] on input "391590" at bounding box center [96, 31] width 100 height 9
drag, startPoint x: 83, startPoint y: 32, endPoint x: 31, endPoint y: 27, distance: 52.4
click at [22, 32] on div "Pricing platform Аналітика Цінова оптимізація Асортимент продукції Шаблони Серв…" at bounding box center [468, 222] width 937 height 445
paste input "20695"
type input "20695"
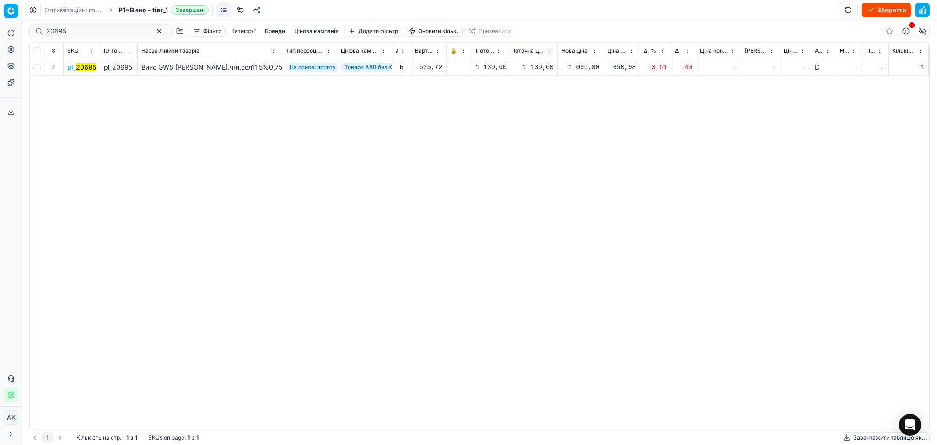
click at [585, 63] on div "1 099,00" at bounding box center [580, 67] width 38 height 9
drag, startPoint x: 617, startPoint y: 149, endPoint x: 524, endPoint y: 149, distance: 92.8
click at [531, 149] on dl "Поточна: 1 139,00 Оптимум: 1 099,00 Вручну: 1099.00" at bounding box center [580, 129] width 132 height 59
type input "1139.00"
paste input "395198"
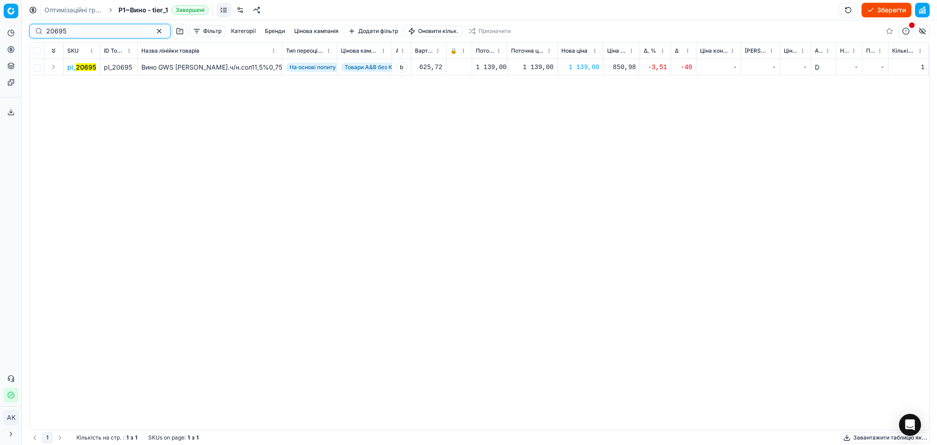
drag, startPoint x: 42, startPoint y: 33, endPoint x: 35, endPoint y: 30, distance: 7.4
click at [11, 33] on div "Pricing platform Аналітика Цінова оптимізація Асортимент продукції Шаблони Серв…" at bounding box center [468, 222] width 937 height 445
type input "395198"
click at [588, 69] on div "239,00" at bounding box center [580, 67] width 38 height 9
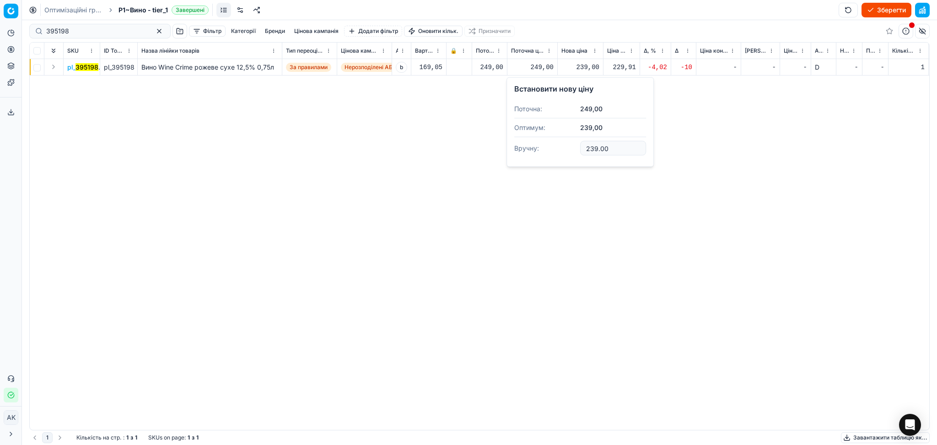
drag, startPoint x: 606, startPoint y: 150, endPoint x: 542, endPoint y: 149, distance: 63.6
click at [547, 149] on dl "Поточна: 249,00 Оптимум: 239,00 Вручну: 239.00" at bounding box center [580, 129] width 132 height 59
type input "249.00"
drag, startPoint x: 97, startPoint y: 30, endPoint x: 9, endPoint y: 32, distance: 87.4
click at [9, 32] on div "Pricing platform Аналітика Цінова оптимізація Асортимент продукції Шаблони Серв…" at bounding box center [468, 222] width 937 height 445
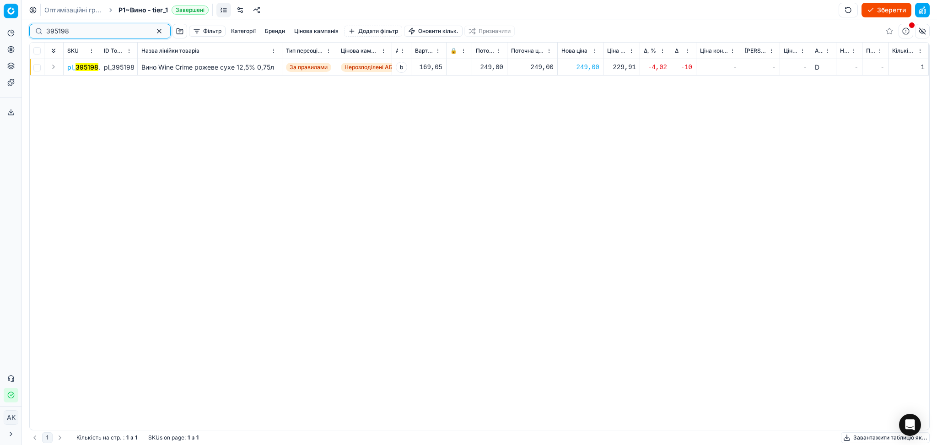
paste input "210"
type input "395210"
click at [580, 70] on div "1 139,00" at bounding box center [580, 67] width 38 height 9
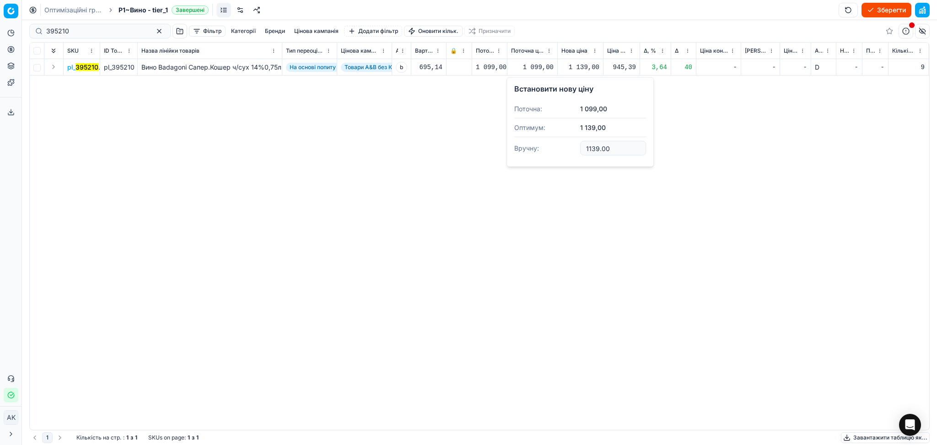
drag, startPoint x: 602, startPoint y: 148, endPoint x: 536, endPoint y: 149, distance: 66.3
click at [568, 150] on dl "Поточна: 1 099,00 Оптимум: 1 139,00 Вручну: 1139.00" at bounding box center [580, 129] width 132 height 59
type input "1099.00"
paste input "205517"
drag, startPoint x: 67, startPoint y: 31, endPoint x: 3, endPoint y: 32, distance: 64.5
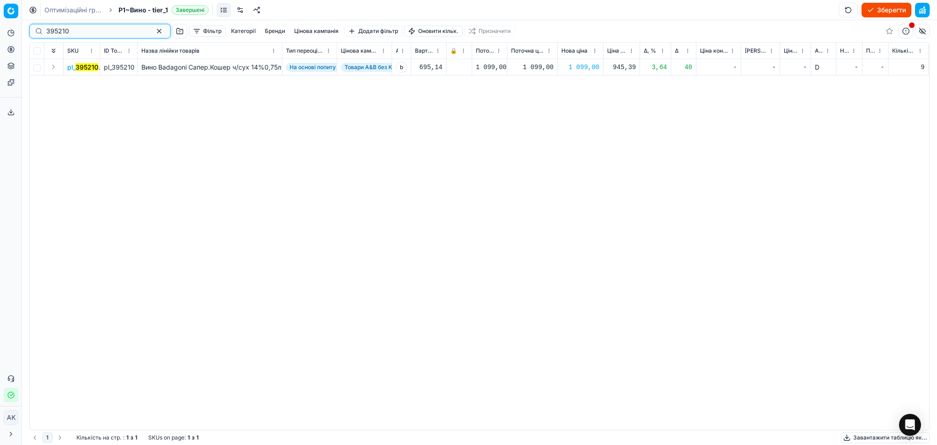
click at [4, 31] on div "Pricing platform Аналітика Цінова оптимізація Асортимент продукції Шаблони Серв…" at bounding box center [468, 222] width 937 height 445
type input "205517"
click at [582, 70] on div "174,00" at bounding box center [580, 67] width 38 height 9
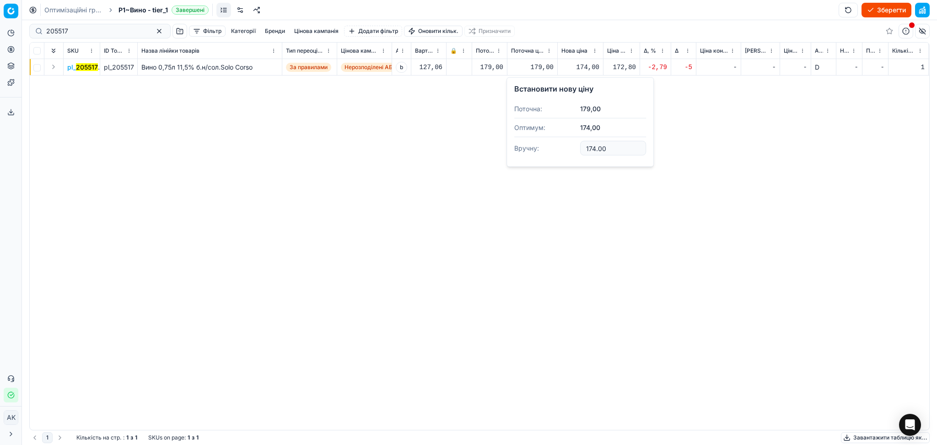
drag, startPoint x: 611, startPoint y: 154, endPoint x: 529, endPoint y: 154, distance: 82.3
click at [537, 154] on dl "Поточна: 179,00 Оптимум: 174,00 Вручну: 174.00" at bounding box center [580, 129] width 132 height 59
type input "179.00"
drag, startPoint x: 106, startPoint y: 28, endPoint x: 0, endPoint y: 45, distance: 107.1
click at [0, 45] on div "Pricing platform Аналітика Цінова оптимізація Асортимент продукції Шаблони Серв…" at bounding box center [468, 222] width 937 height 445
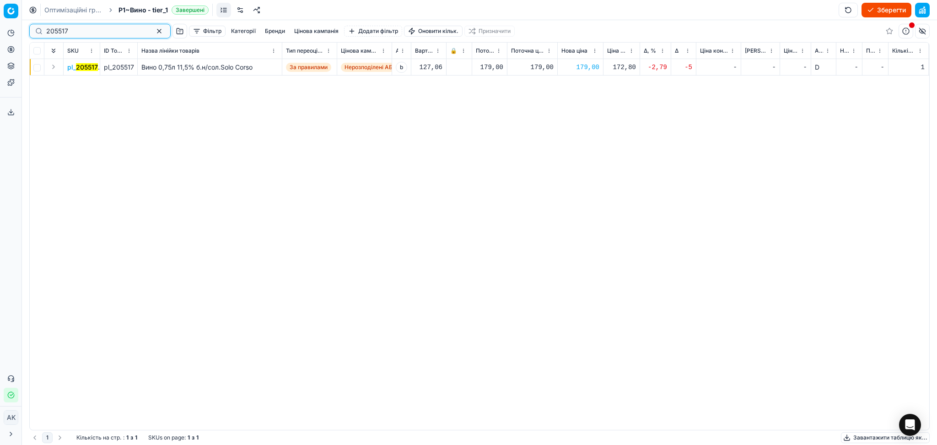
paste input "395154"
type input "395154"
click at [573, 68] on div "589,00" at bounding box center [580, 67] width 38 height 9
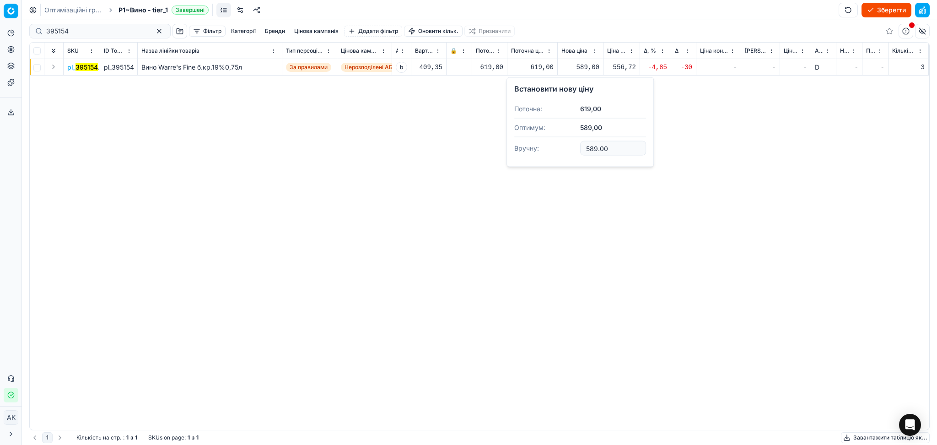
drag, startPoint x: 600, startPoint y: 149, endPoint x: 569, endPoint y: 148, distance: 31.1
click at [577, 149] on dl "Поточна: 619,00 Оптимум: 589,00 Вручну: 589.00" at bounding box center [580, 129] width 132 height 59
type input "619.00"
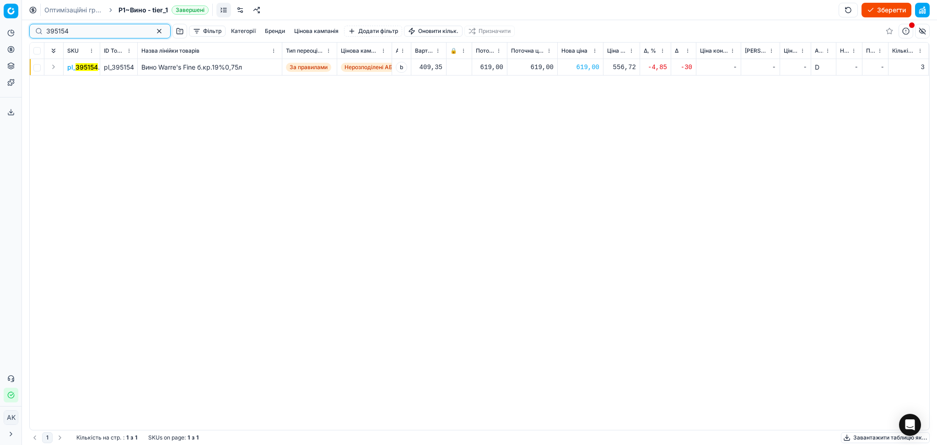
drag, startPoint x: 70, startPoint y: 29, endPoint x: 4, endPoint y: 30, distance: 65.4
click at [0, 31] on div "Pricing platform Аналітика Цінова оптимізація Асортимент продукції Шаблони Серв…" at bounding box center [468, 222] width 937 height 445
paste input "72548"
type input "72548"
click at [587, 64] on div "839,00" at bounding box center [580, 67] width 38 height 9
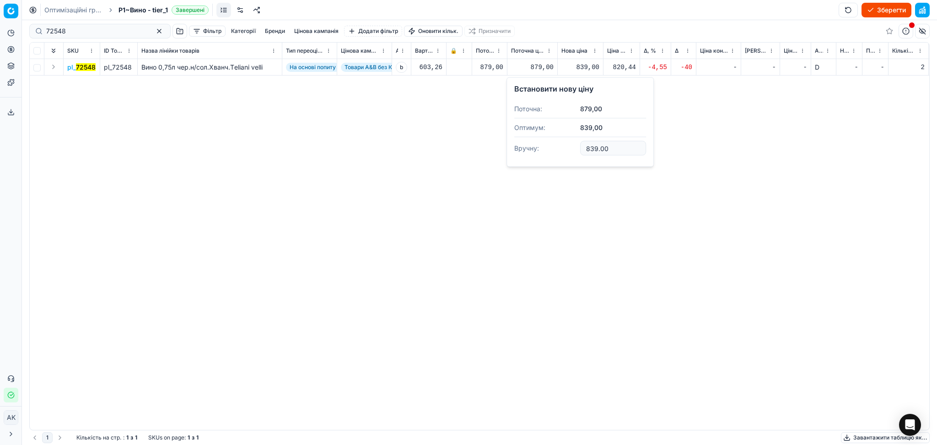
drag, startPoint x: 609, startPoint y: 143, endPoint x: 560, endPoint y: 150, distance: 49.4
click at [560, 150] on dl "Поточна: 879,00 Оптимум: 839,00 Вручну: 839.00" at bounding box center [580, 129] width 132 height 59
type input "879.00"
drag, startPoint x: 96, startPoint y: 30, endPoint x: 0, endPoint y: 30, distance: 95.6
click at [0, 30] on div "Pricing platform Аналітика Цінова оптимізація Асортимент продукції Шаблони Серв…" at bounding box center [468, 222] width 937 height 445
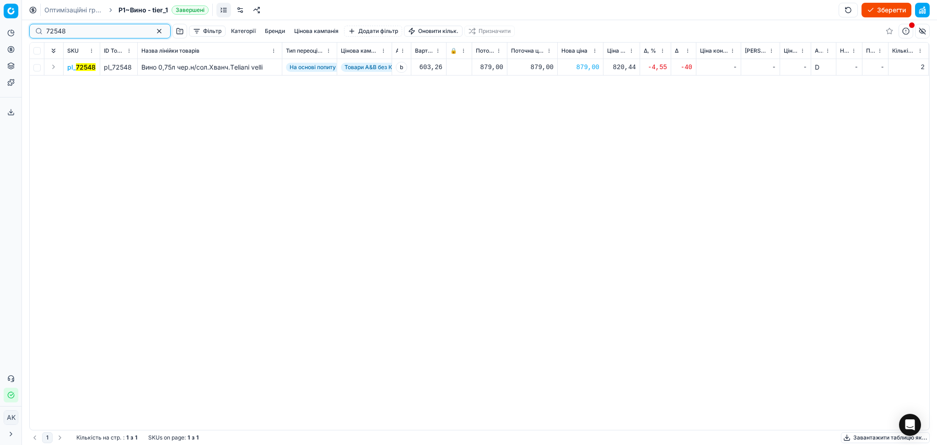
paste input "395211"
type input "395211"
click at [584, 69] on div "1 139,00" at bounding box center [580, 67] width 38 height 9
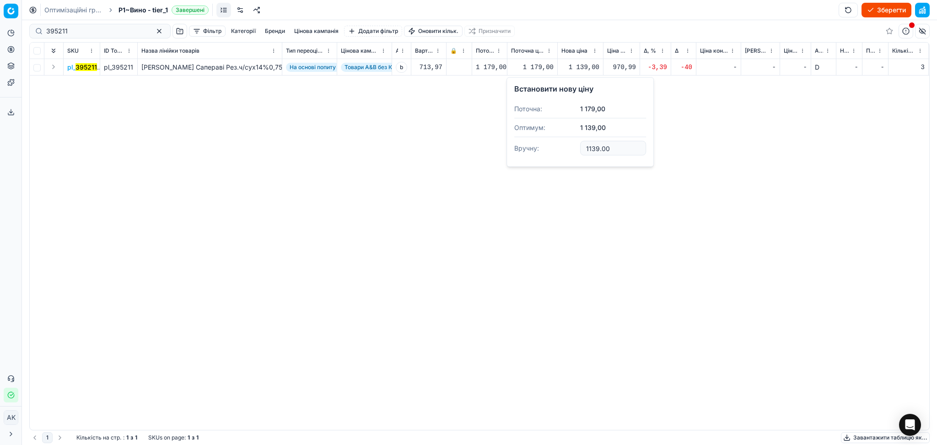
drag, startPoint x: 610, startPoint y: 148, endPoint x: 560, endPoint y: 148, distance: 49.9
click at [560, 148] on dl "Поточна: 1 179,00 Оптимум: 1 139,00 Вручну: 1139.00" at bounding box center [580, 129] width 132 height 59
type input "1179.00"
drag, startPoint x: 102, startPoint y: 34, endPoint x: 15, endPoint y: 34, distance: 86.4
click at [15, 34] on div "Pricing platform Аналітика Цінова оптимізація Асортимент продукції Шаблони Серв…" at bounding box center [468, 222] width 937 height 445
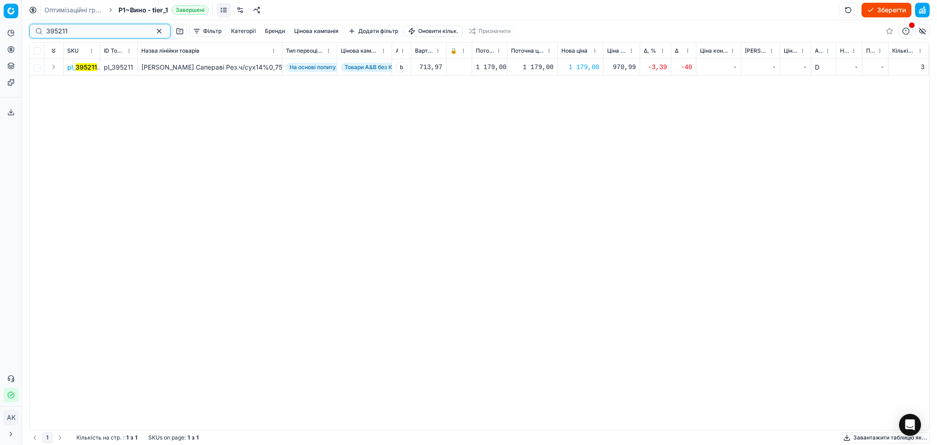
paste input "247108"
type input "247108"
click at [586, 65] on div "779,00" at bounding box center [580, 67] width 38 height 9
drag, startPoint x: 596, startPoint y: 147, endPoint x: 546, endPoint y: 152, distance: 50.6
click at [559, 150] on dl "Поточна: 819,00 Оптимум: 779,00 Вручну: 779.00" at bounding box center [580, 129] width 132 height 59
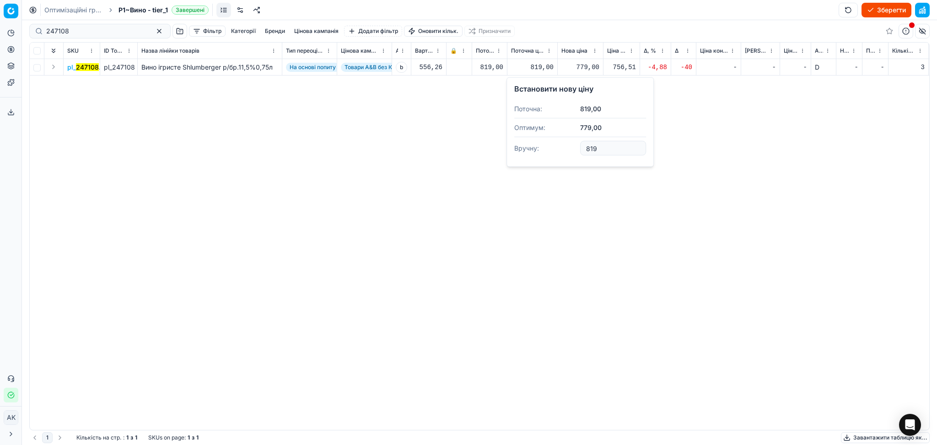
type input "819.00"
drag, startPoint x: 82, startPoint y: 32, endPoint x: 41, endPoint y: 18, distance: 43.2
click at [23, 32] on div "Pricing platform Аналітика Цінова оптимізація Асортимент продукції Шаблони Серв…" at bounding box center [468, 222] width 937 height 445
paste input "05440"
type input "205440"
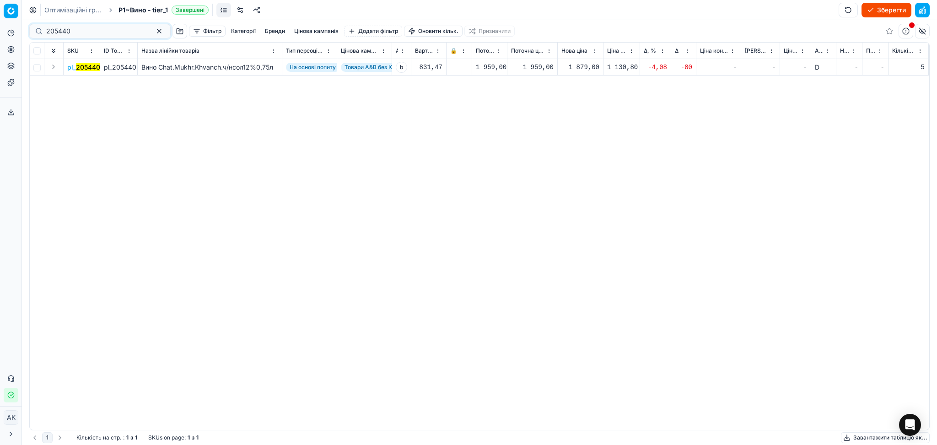
click at [584, 64] on div "1 879,00" at bounding box center [580, 67] width 38 height 9
drag, startPoint x: 616, startPoint y: 150, endPoint x: 493, endPoint y: 149, distance: 123.0
click at [520, 148] on dl "Поточна: 1 959,00 Оптимум: 1 879,00 Вручну: 1879.00" at bounding box center [580, 129] width 132 height 59
type input "1959.00"
drag, startPoint x: 79, startPoint y: 31, endPoint x: 0, endPoint y: 31, distance: 78.7
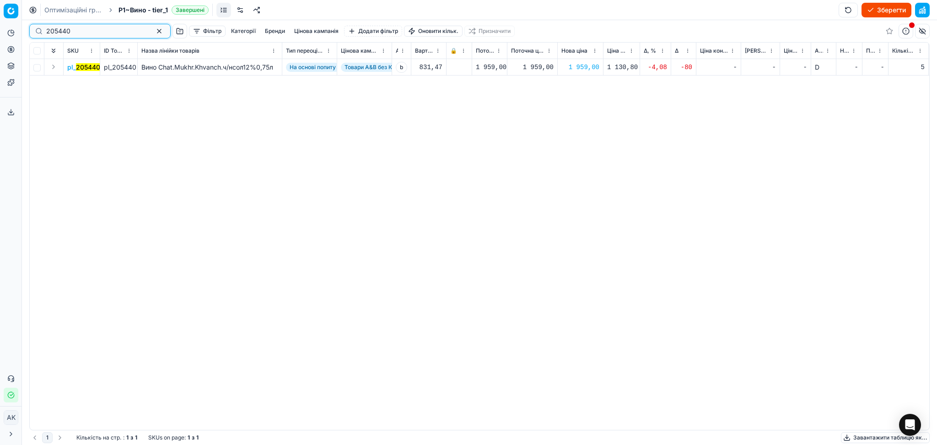
click at [0, 31] on div "Pricing platform Аналітика Цінова оптимізація Асортимент продукції Шаблони Серв…" at bounding box center [468, 222] width 937 height 445
paste input "84315"
type input "284315"
click at [579, 64] on div "1 219,00" at bounding box center [580, 67] width 38 height 9
drag, startPoint x: 610, startPoint y: 148, endPoint x: 549, endPoint y: 148, distance: 60.8
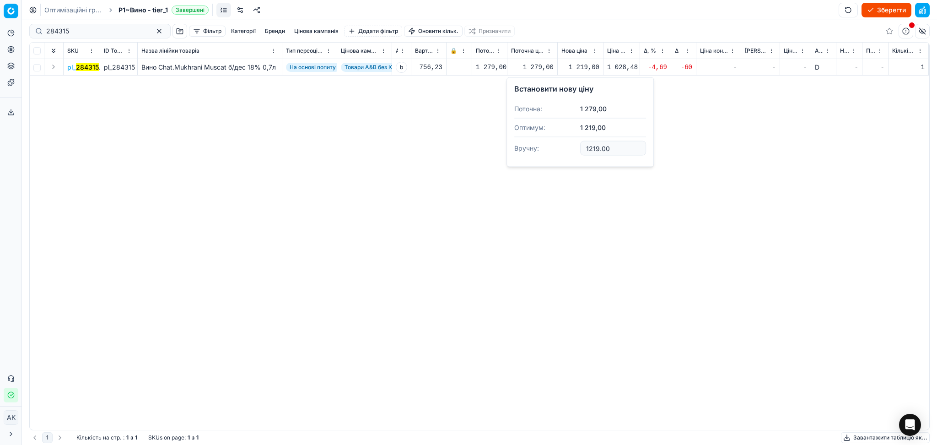
click at [552, 148] on dl "Поточна: 1 279,00 Оптимум: 1 219,00 Вручну: 1219.00" at bounding box center [580, 129] width 132 height 59
type input "1279.00"
click at [154, 32] on button "button" at bounding box center [159, 31] width 11 height 11
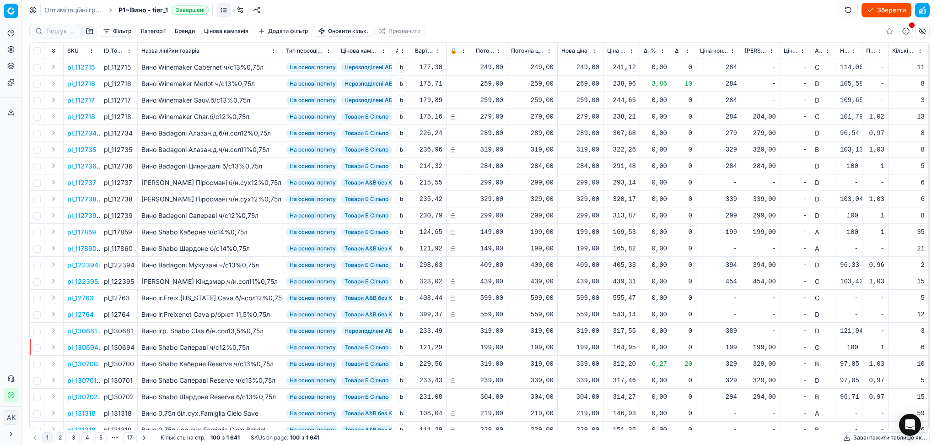
click at [901, 12] on button "Зберегти" at bounding box center [886, 10] width 50 height 15
click at [901, 8] on button "Застосувати ціни" at bounding box center [873, 10] width 76 height 15
click at [856, 10] on button "Завантажити звіт" at bounding box center [872, 10] width 77 height 15
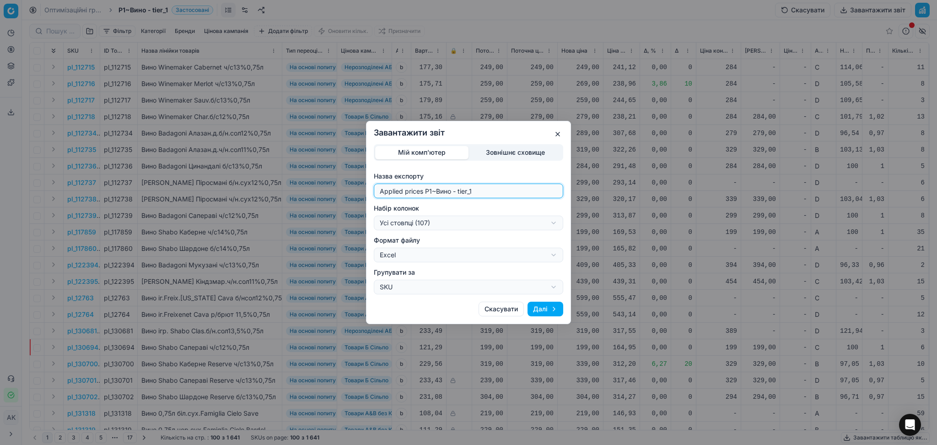
drag, startPoint x: 432, startPoint y: 191, endPoint x: 293, endPoint y: 194, distance: 139.5
click at [293, 193] on div "Завантажити звіт Мій комп'ютер Зовнішнє сховище Назва експорту Applied prices P…" at bounding box center [468, 222] width 937 height 445
type input "20250905~Вино - tier_1"
click at [405, 221] on div "Завантажити звіт Мій комп'ютер Зовнішнє сховище Назва експорту 20250905~[GEOGRA…" at bounding box center [468, 222] width 937 height 445
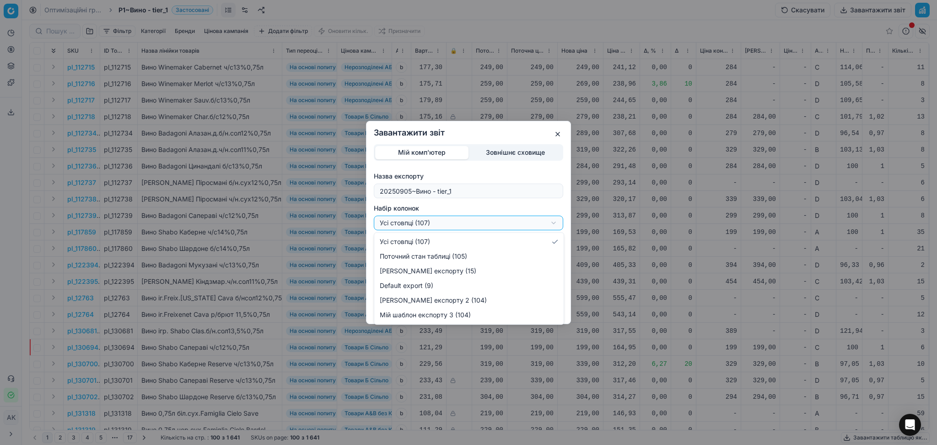
select select "custom"
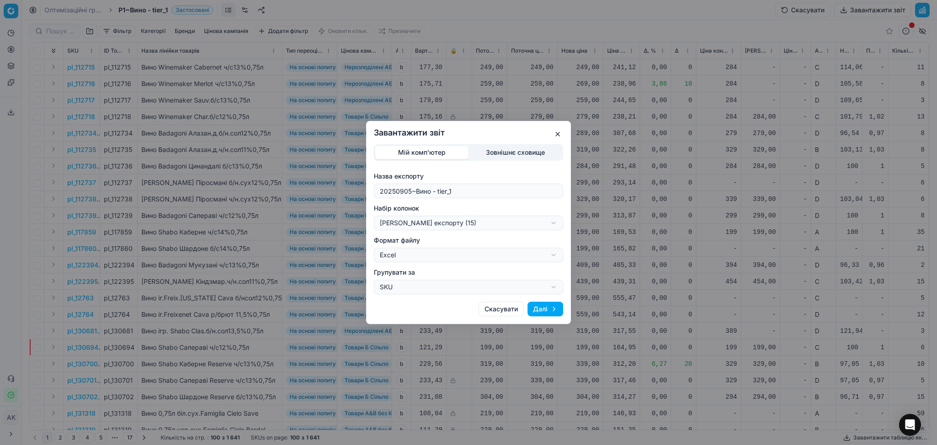
click at [544, 306] on button "Далі" at bounding box center [545, 308] width 36 height 15
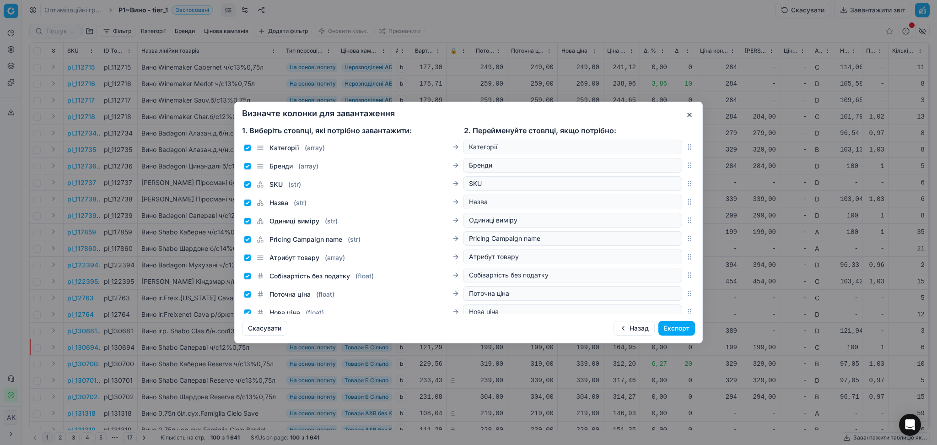
click at [686, 325] on button "Експорт" at bounding box center [676, 328] width 37 height 15
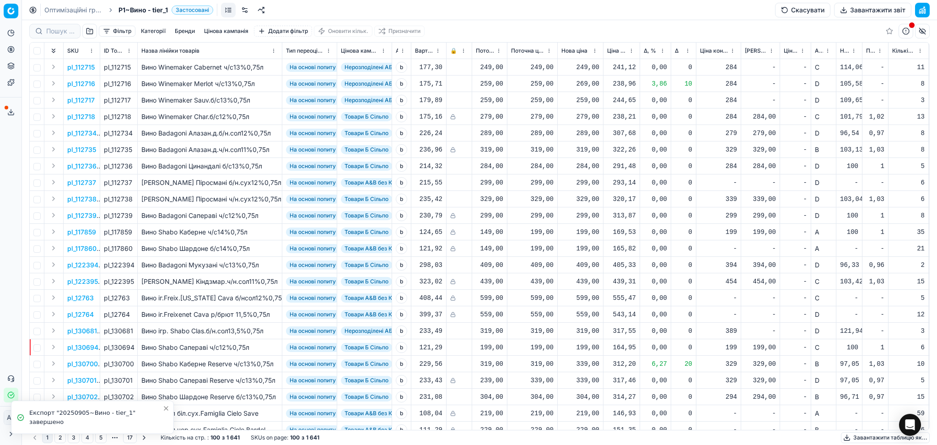
click at [6, 111] on button "Сервіс експорту" at bounding box center [11, 112] width 15 height 15
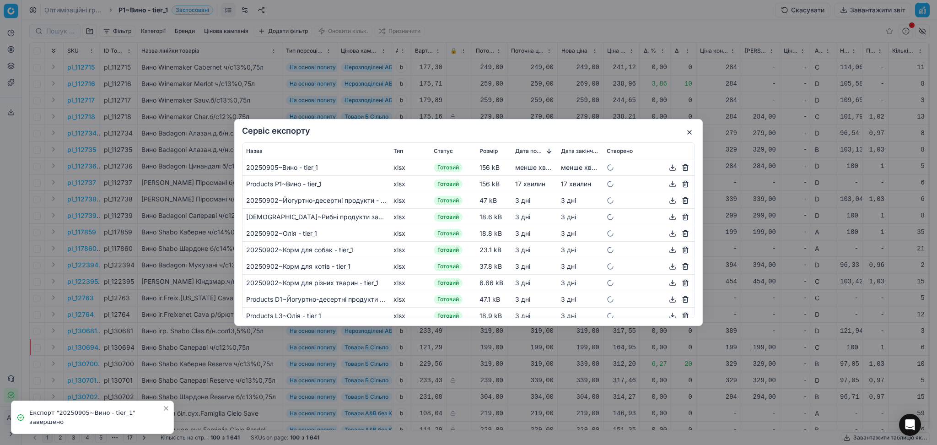
click at [667, 168] on button "button" at bounding box center [672, 167] width 11 height 11
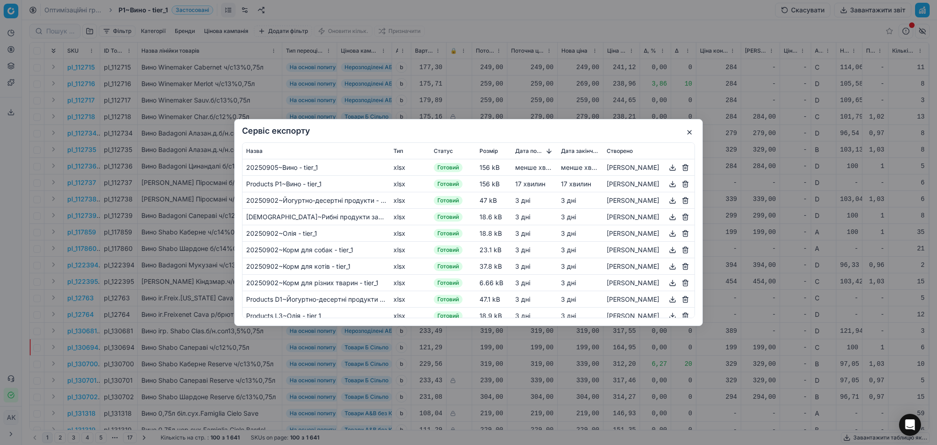
click at [688, 133] on button "button" at bounding box center [689, 132] width 11 height 11
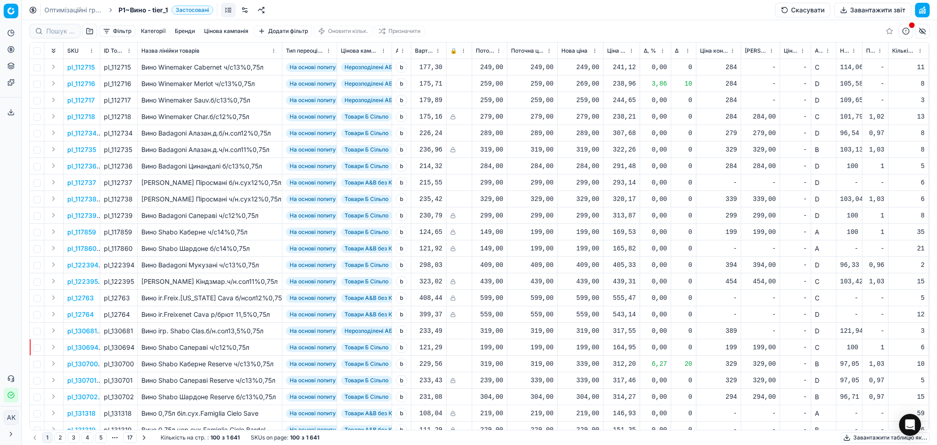
click at [70, 8] on link "Оптимізаційні групи" at bounding box center [73, 9] width 59 height 9
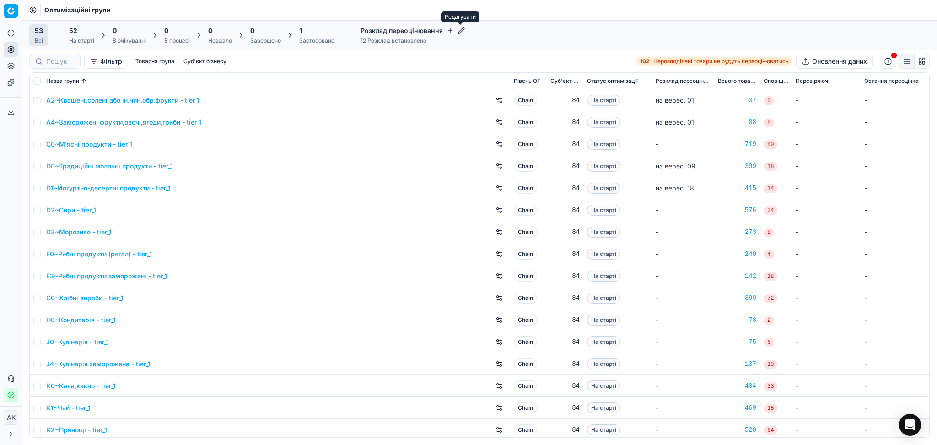
click at [458, 31] on icon "button" at bounding box center [461, 30] width 6 height 6
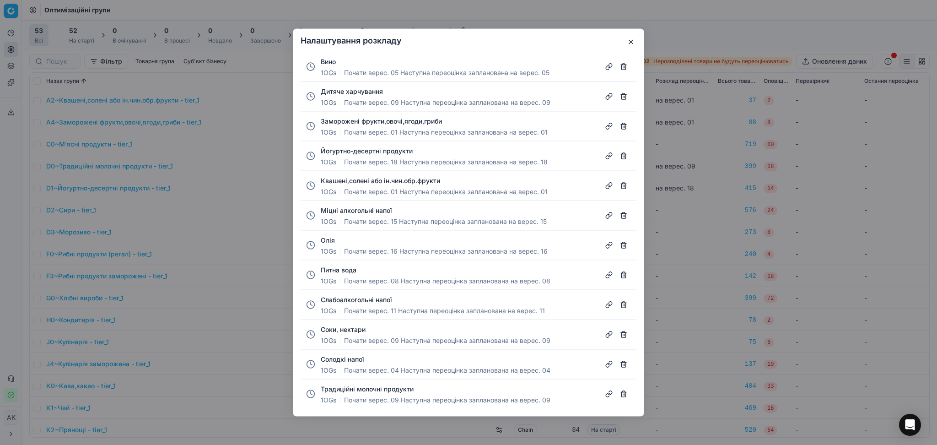
click at [329, 61] on button "Вино" at bounding box center [328, 61] width 15 height 9
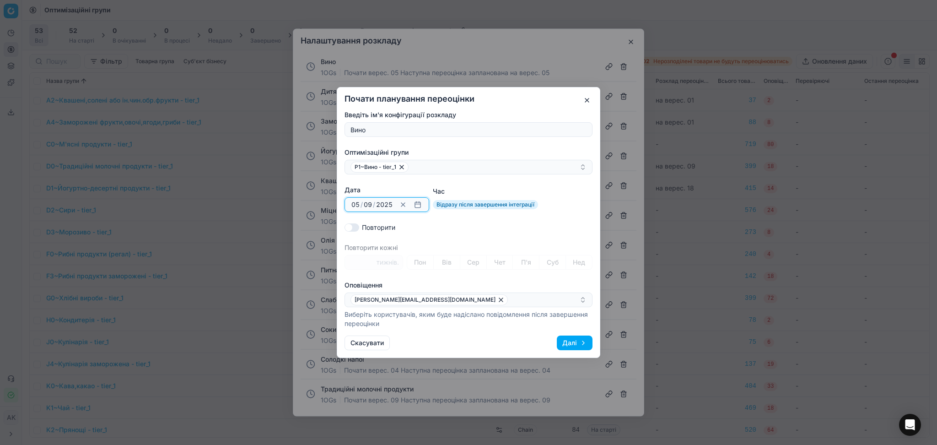
click at [418, 204] on button "button" at bounding box center [417, 204] width 11 height 11
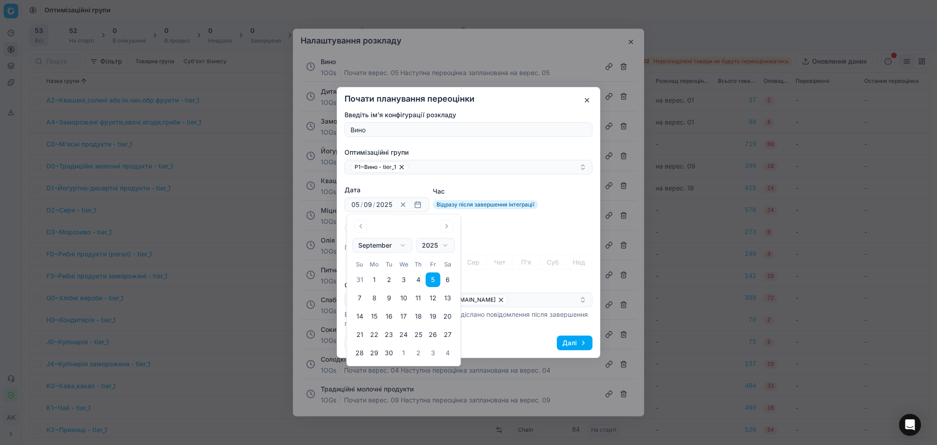
click at [432, 313] on button "19" at bounding box center [432, 316] width 15 height 15
type input "19"
click at [536, 223] on div "Повторити" at bounding box center [468, 227] width 248 height 9
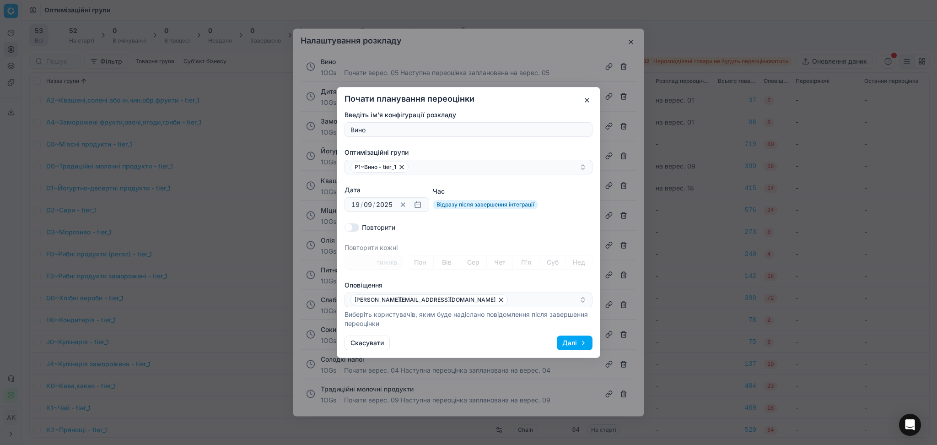
drag, startPoint x: 579, startPoint y: 342, endPoint x: 577, endPoint y: 333, distance: 8.9
click at [579, 341] on button "Далі" at bounding box center [575, 342] width 36 height 15
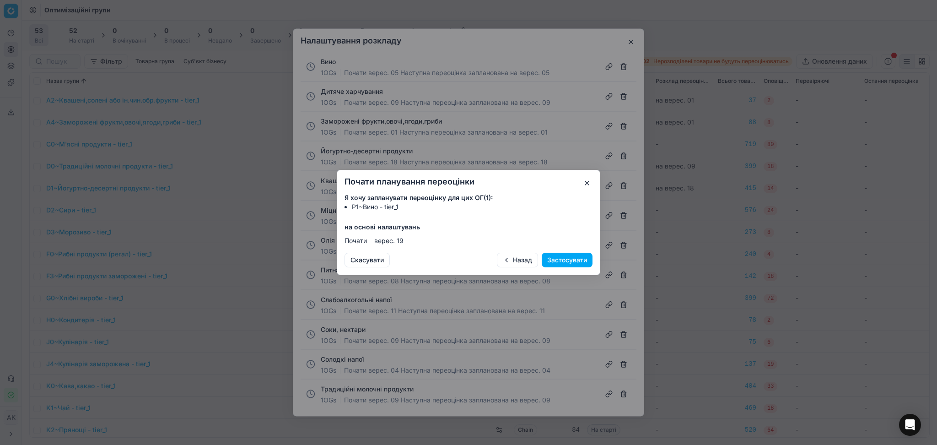
click at [566, 257] on button "Застосувати" at bounding box center [567, 259] width 51 height 15
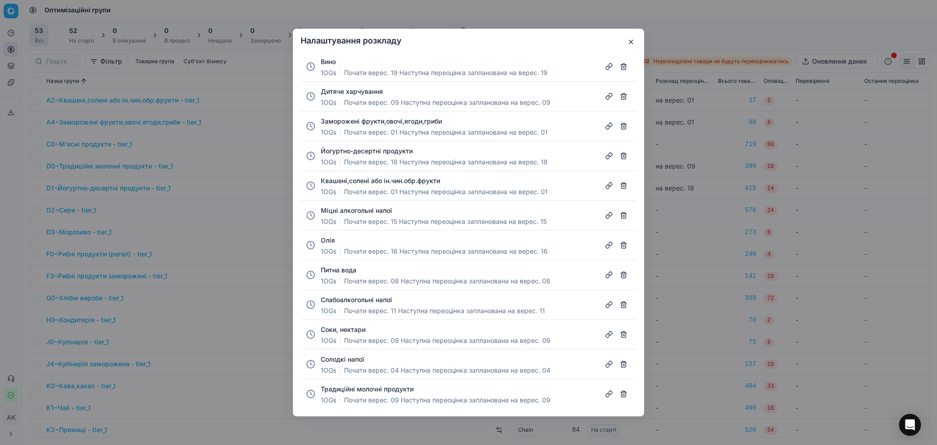
click at [630, 44] on button "button" at bounding box center [630, 42] width 11 height 11
